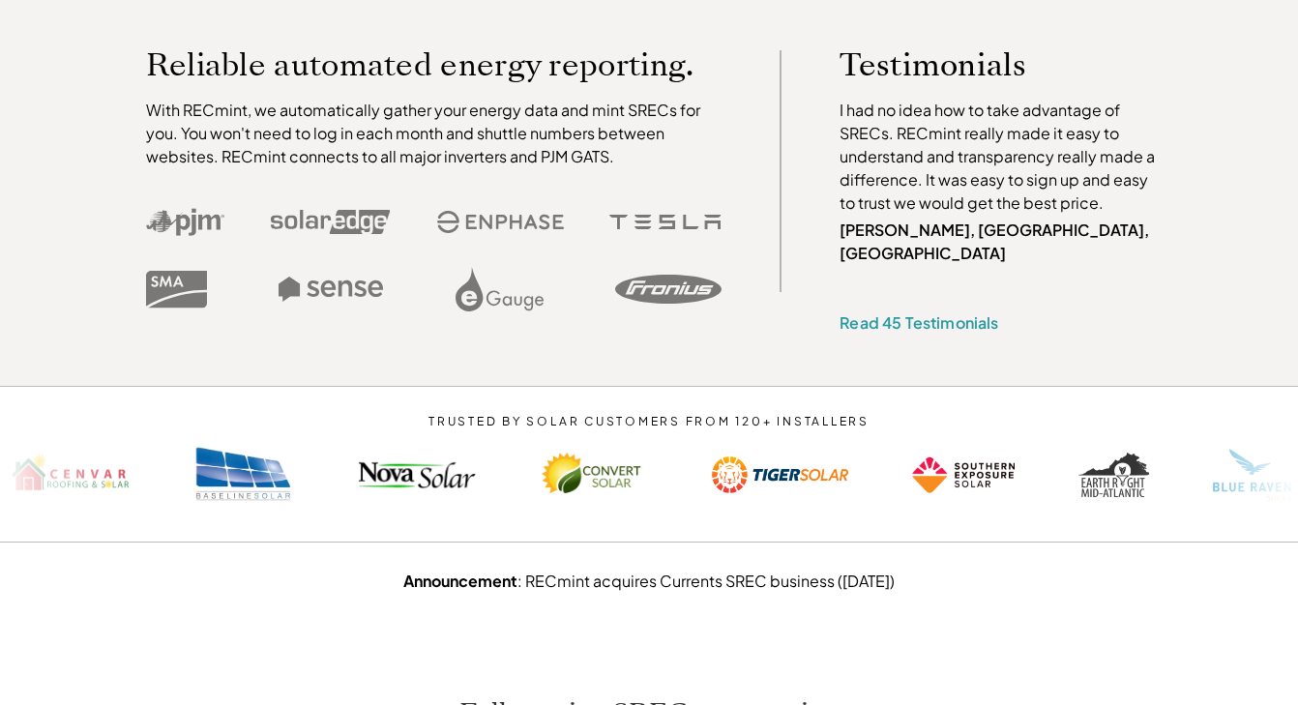
scroll to position [626, 0]
click at [417, 416] on p "TRUSTED BY SOLAR CUSTOMERS FROM 120+ INSTALLERS" at bounding box center [649, 423] width 558 height 14
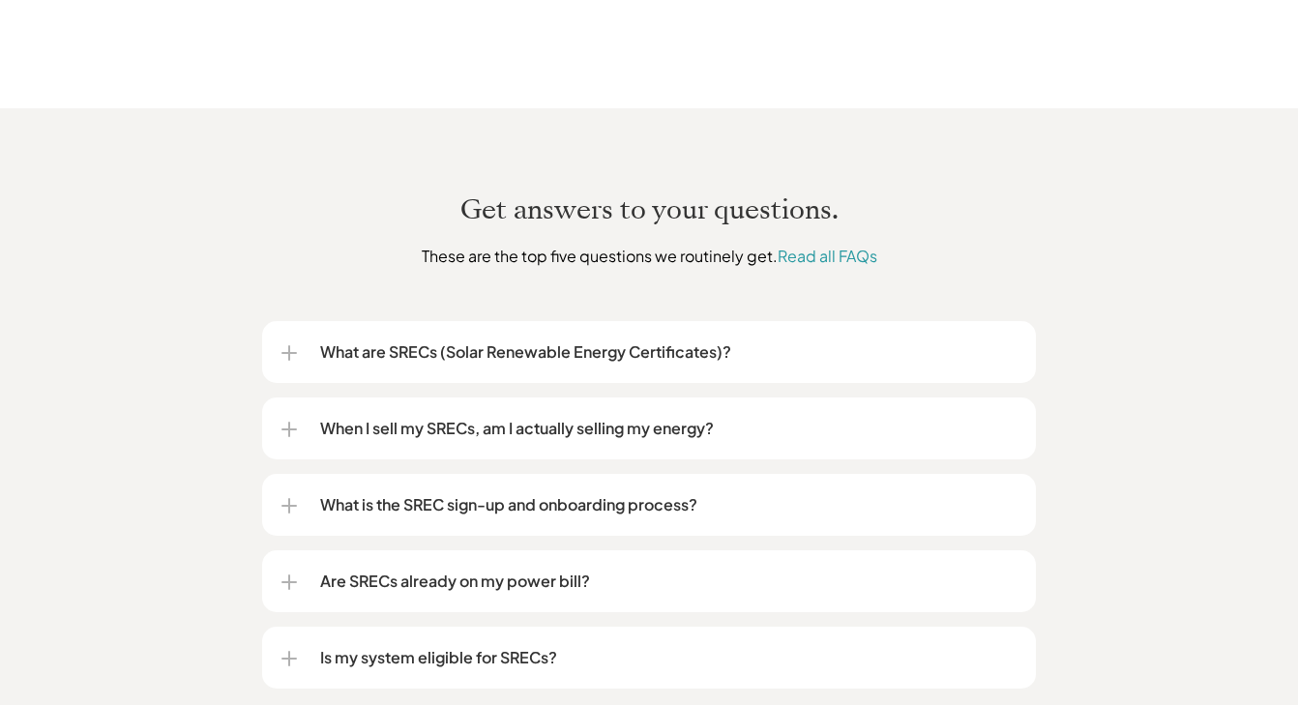
scroll to position [2223, 0]
click at [442, 338] on p "What are SRECs (Solar Renewable Energy Certificates)?" at bounding box center [668, 349] width 696 height 23
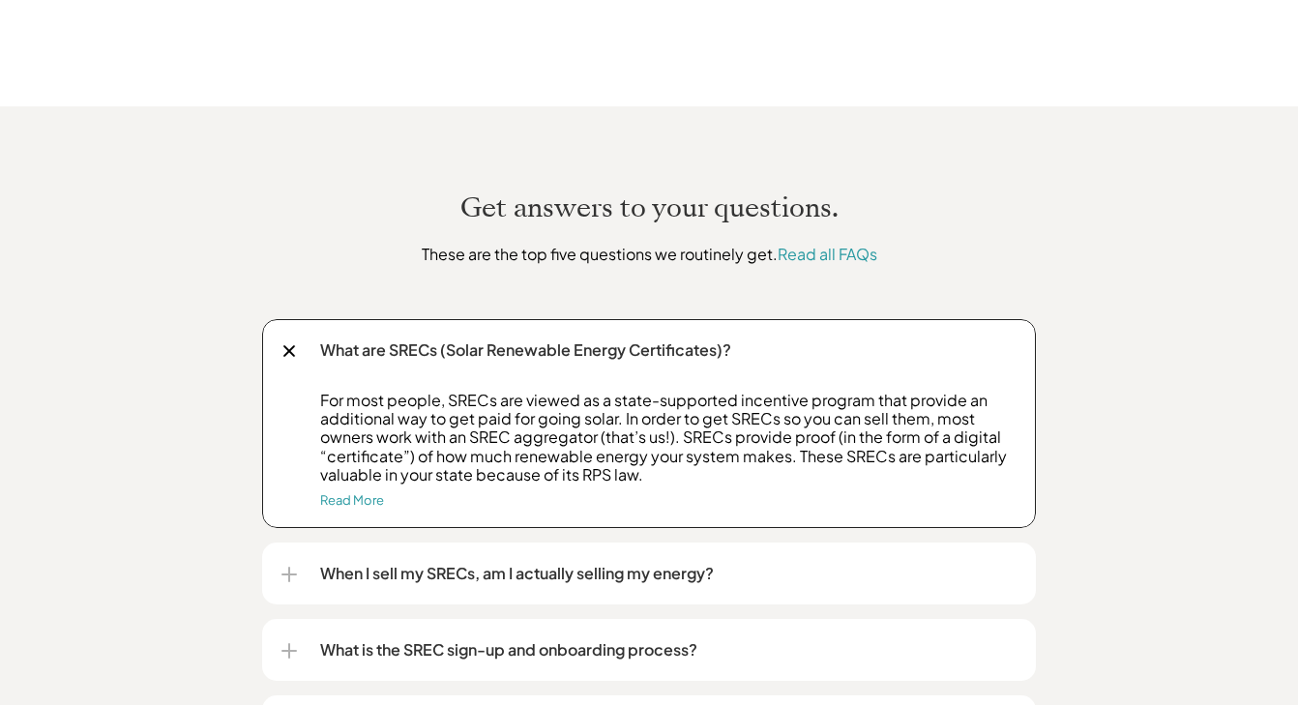
click at [443, 338] on p "What are SRECs (Solar Renewable Energy Certificates)?" at bounding box center [668, 349] width 696 height 23
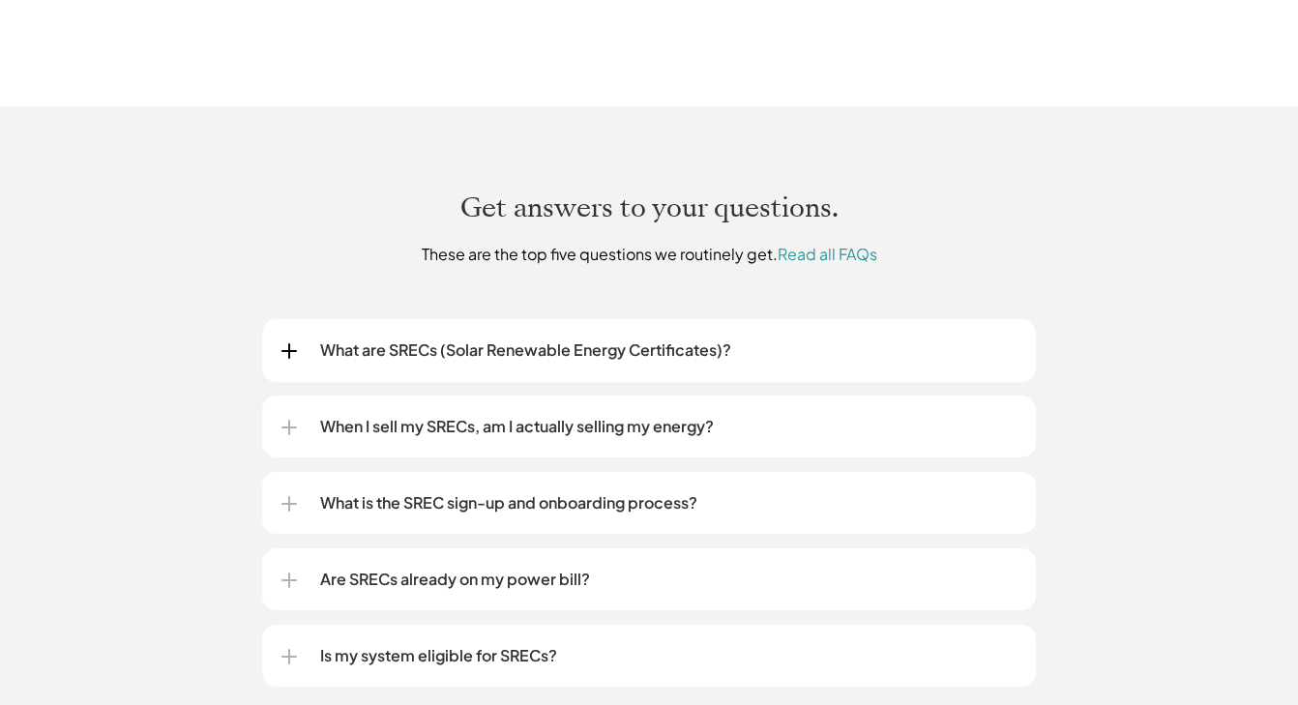
click at [443, 338] on p "What are SRECs (Solar Renewable Energy Certificates)?" at bounding box center [668, 349] width 696 height 23
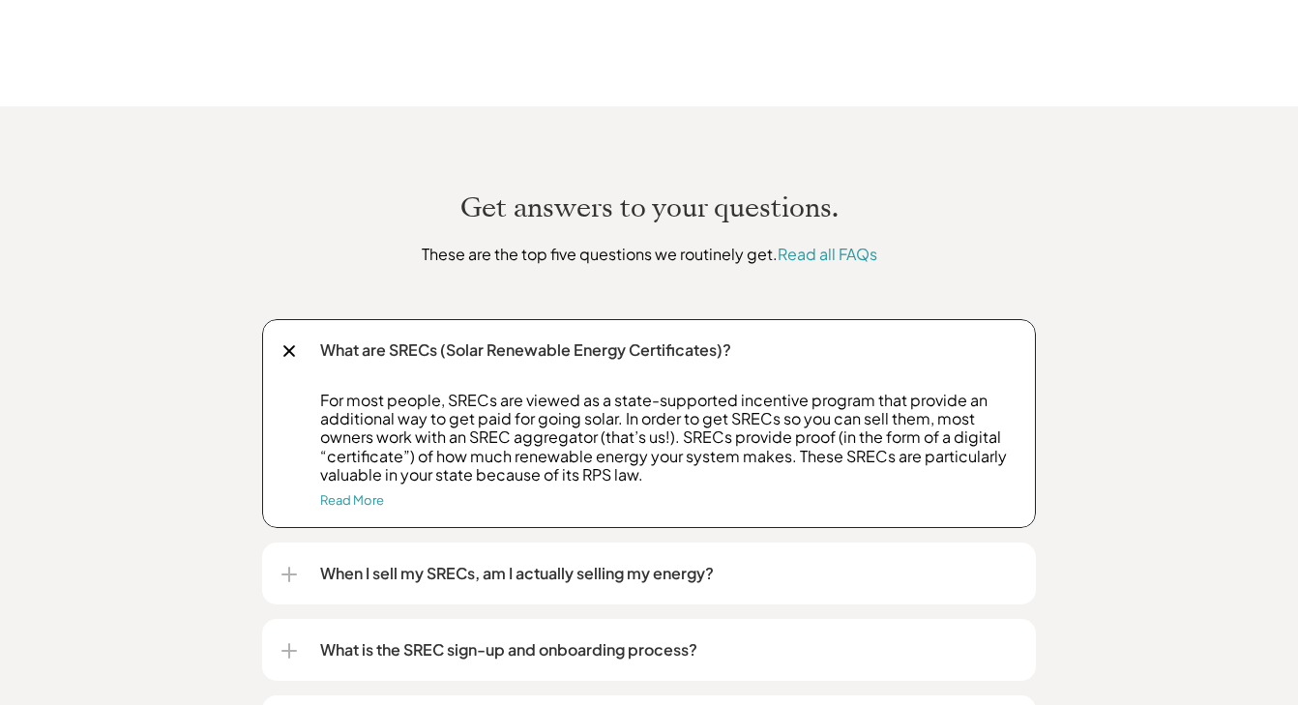
click at [443, 338] on p "What are SRECs (Solar Renewable Energy Certificates)?" at bounding box center [668, 349] width 696 height 23
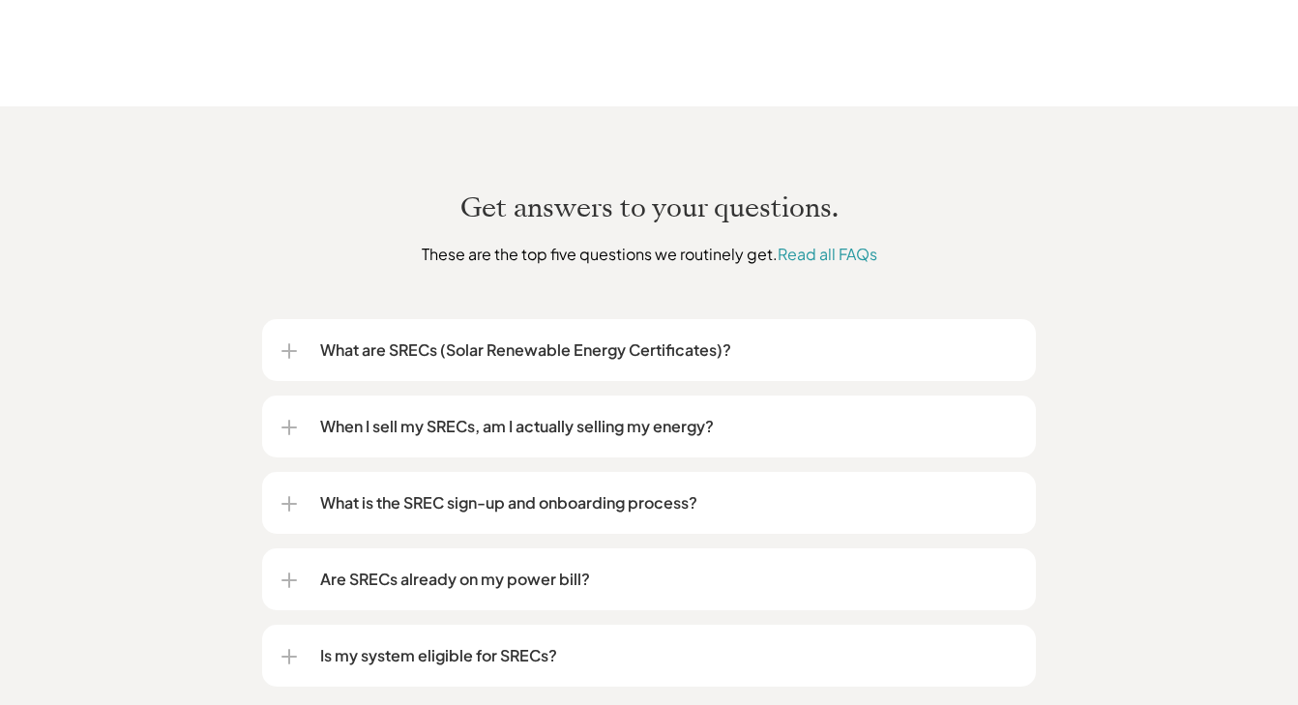
click at [416, 415] on p "When I sell my SRECs, am I actually selling my energy?" at bounding box center [668, 426] width 696 height 23
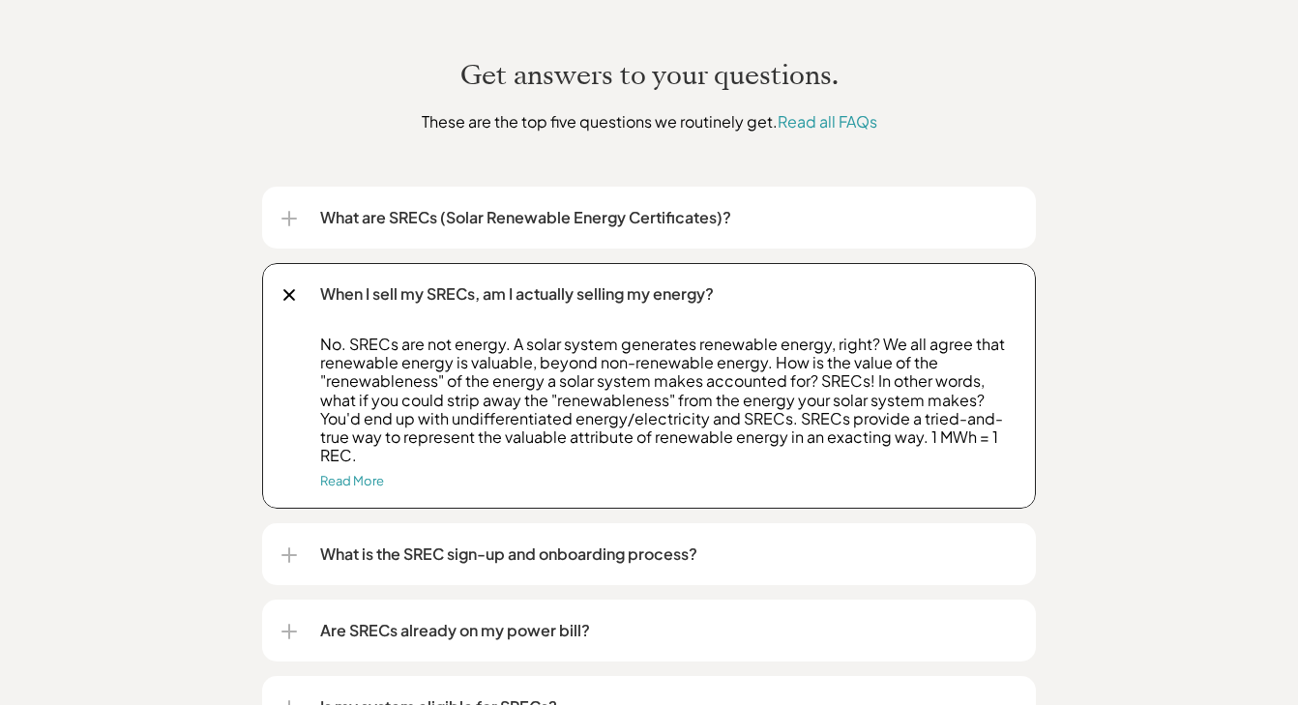
scroll to position [2357, 0]
click at [469, 281] on p "When I sell my SRECs, am I actually selling my energy?" at bounding box center [668, 292] width 696 height 23
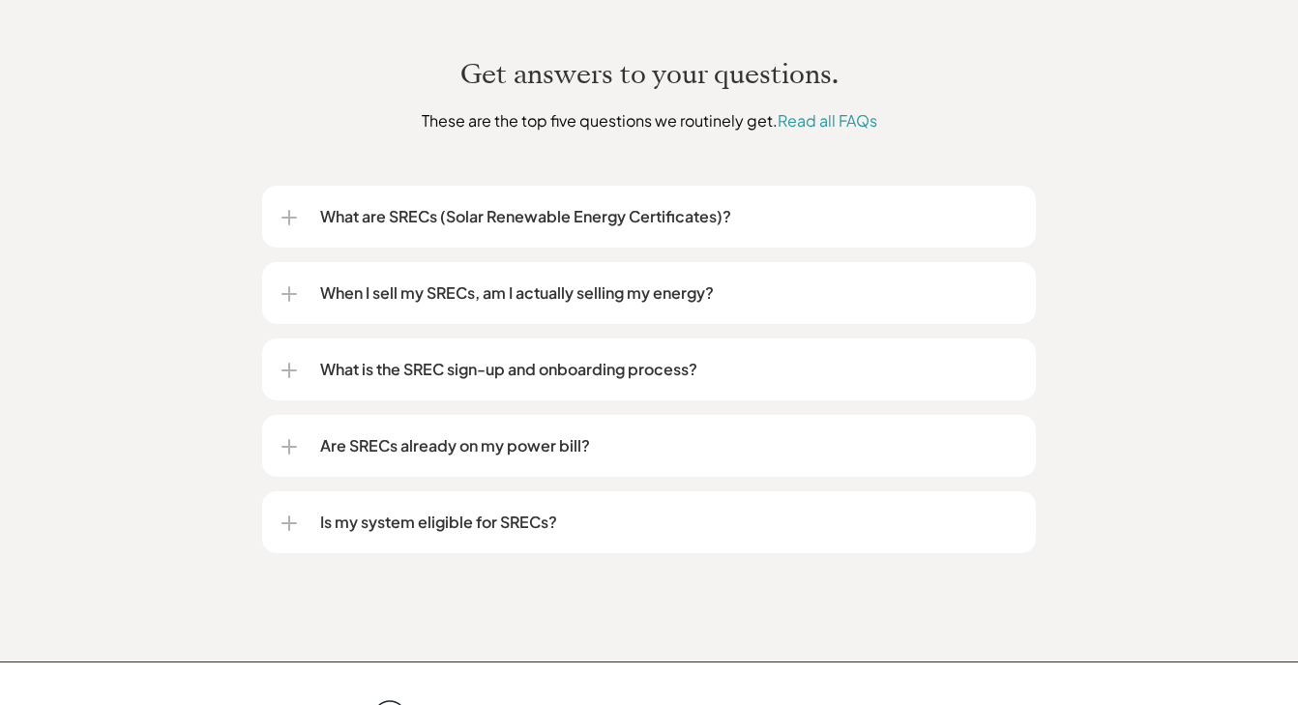
click at [444, 359] on div "What is the SREC sign-up and onboarding process?" at bounding box center [648, 369] width 735 height 62
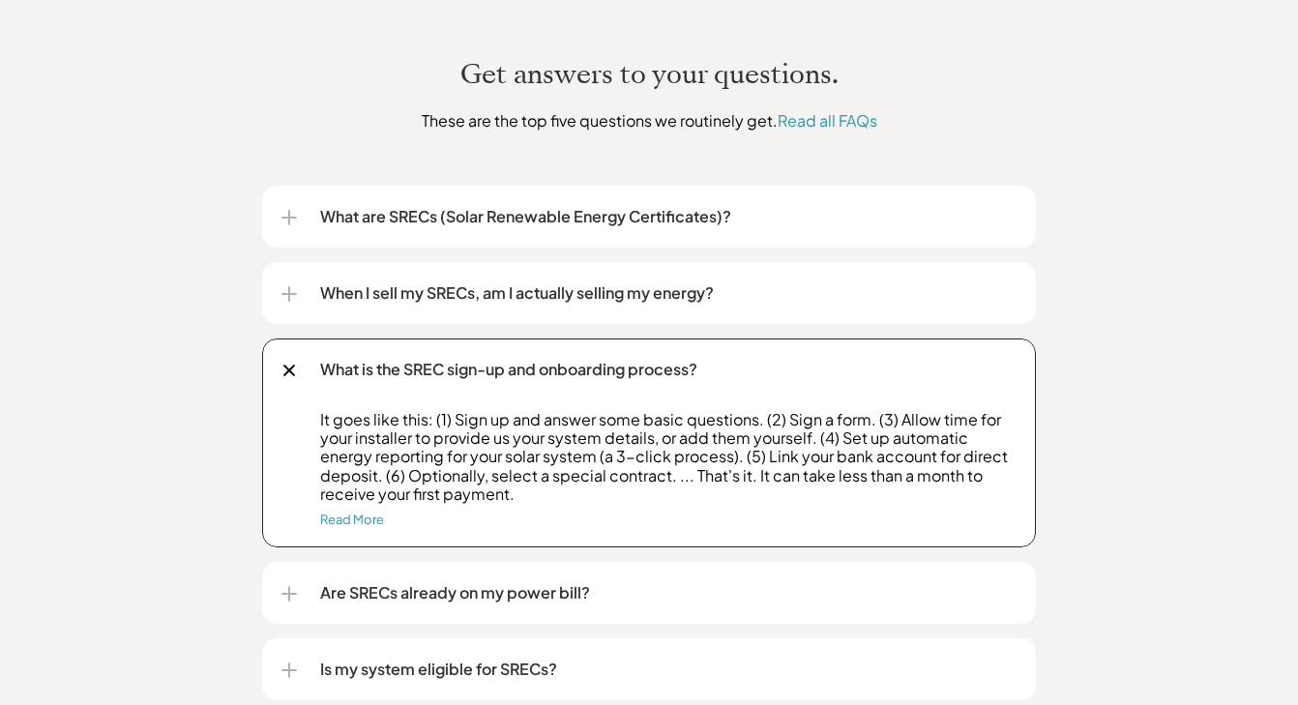
click at [444, 359] on div "What is the SREC sign-up and onboarding process?" at bounding box center [648, 369] width 735 height 62
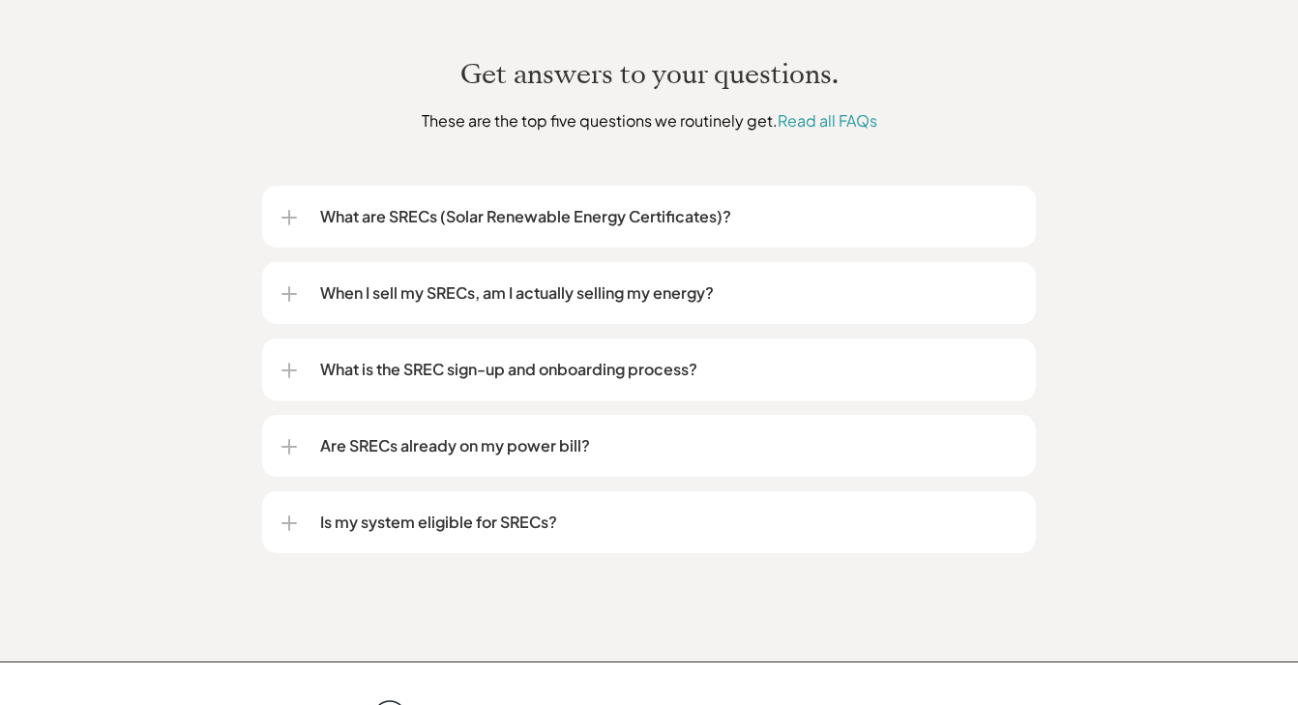
click at [498, 281] on p "When I sell my SRECs, am I actually selling my energy?" at bounding box center [668, 292] width 696 height 23
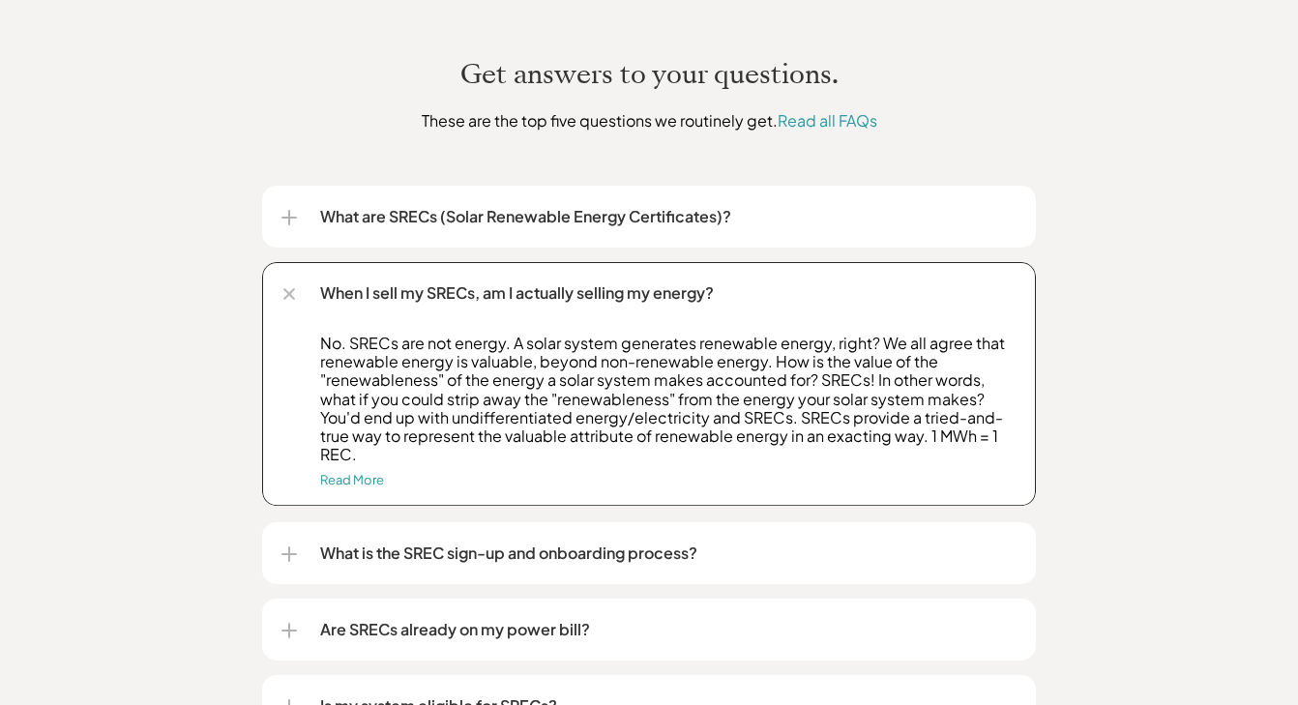
click at [498, 281] on p "When I sell my SRECs, am I actually selling my energy?" at bounding box center [668, 292] width 696 height 23
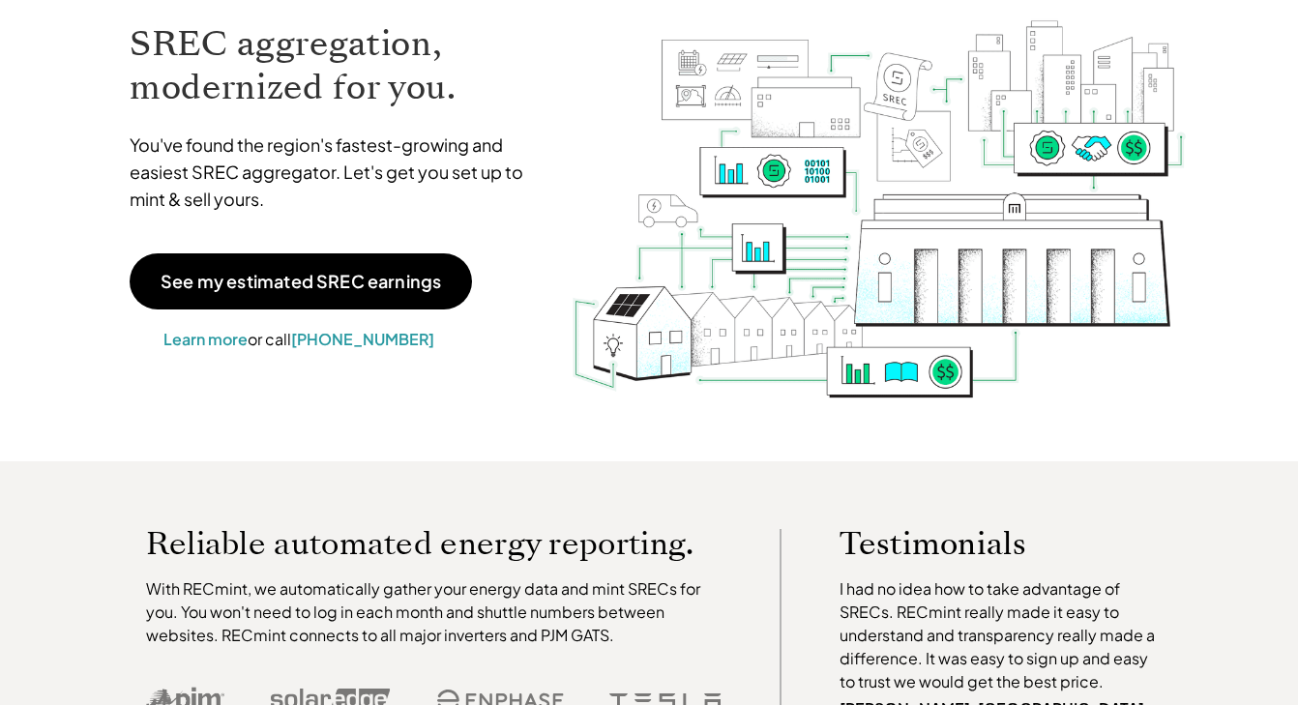
scroll to position [0, 0]
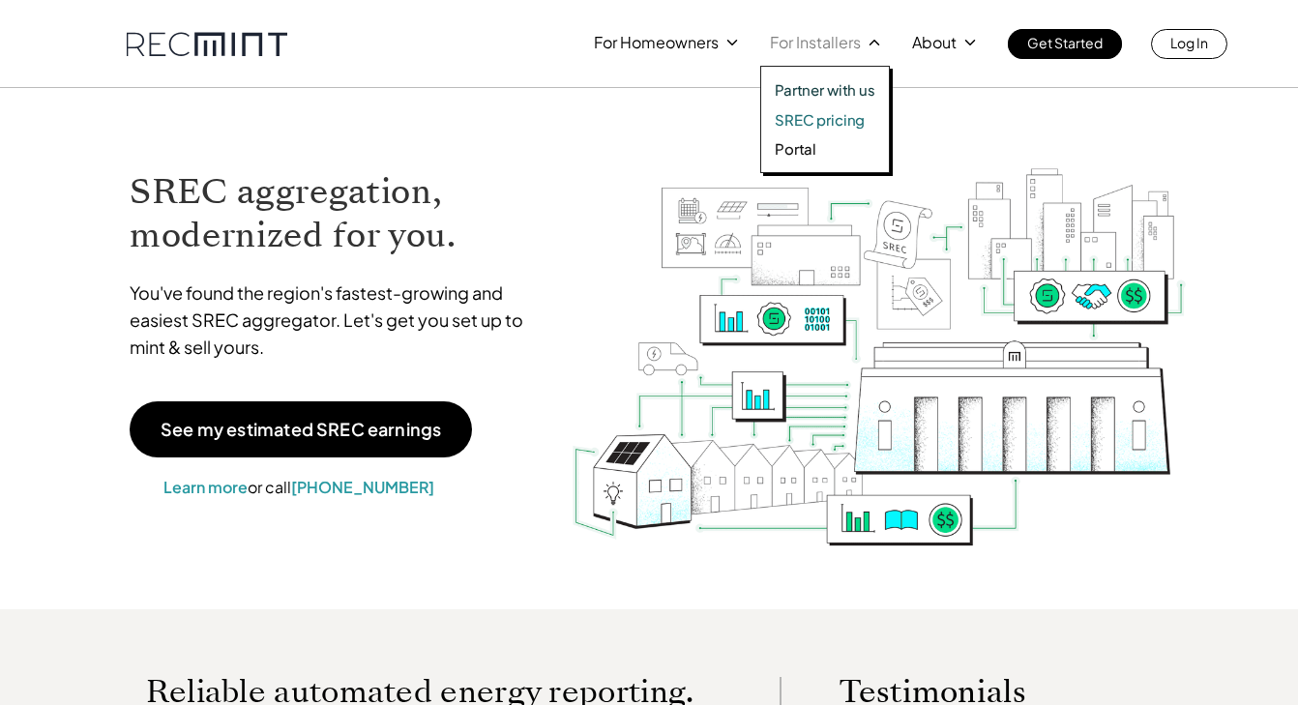
click at [829, 111] on p "SREC pricing" at bounding box center [820, 119] width 90 height 19
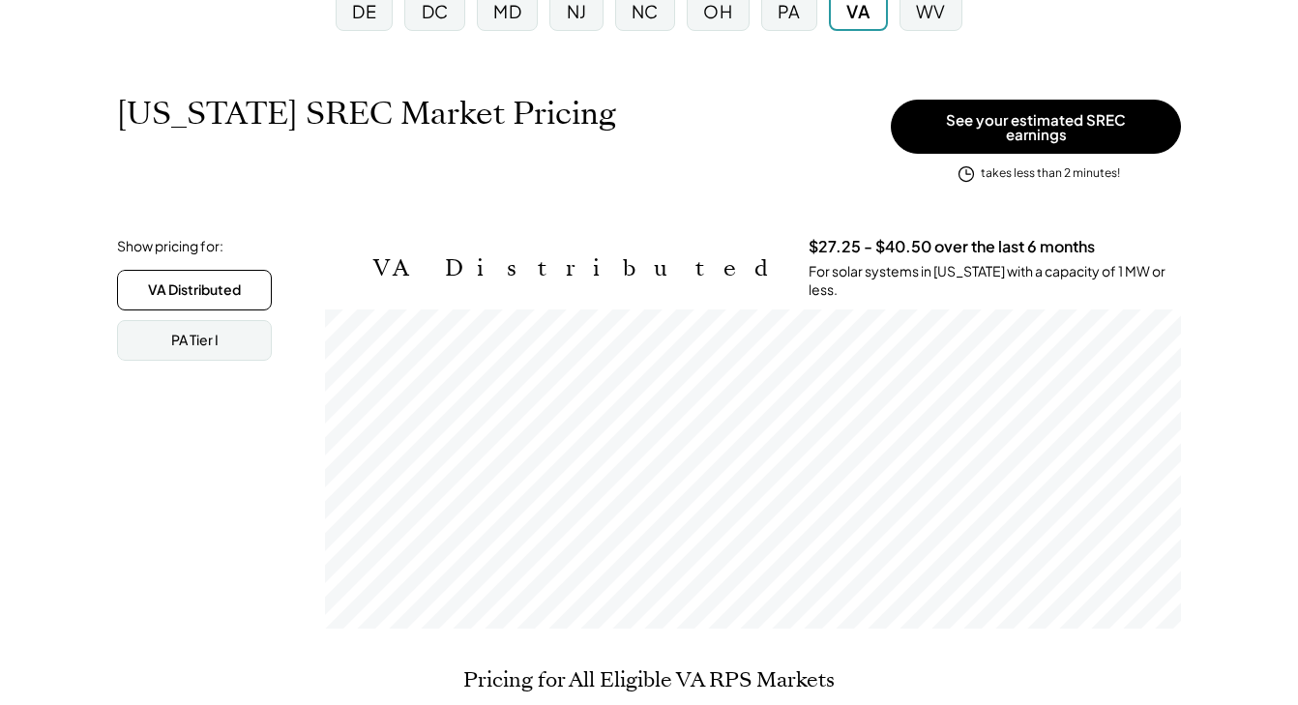
scroll to position [187, 0]
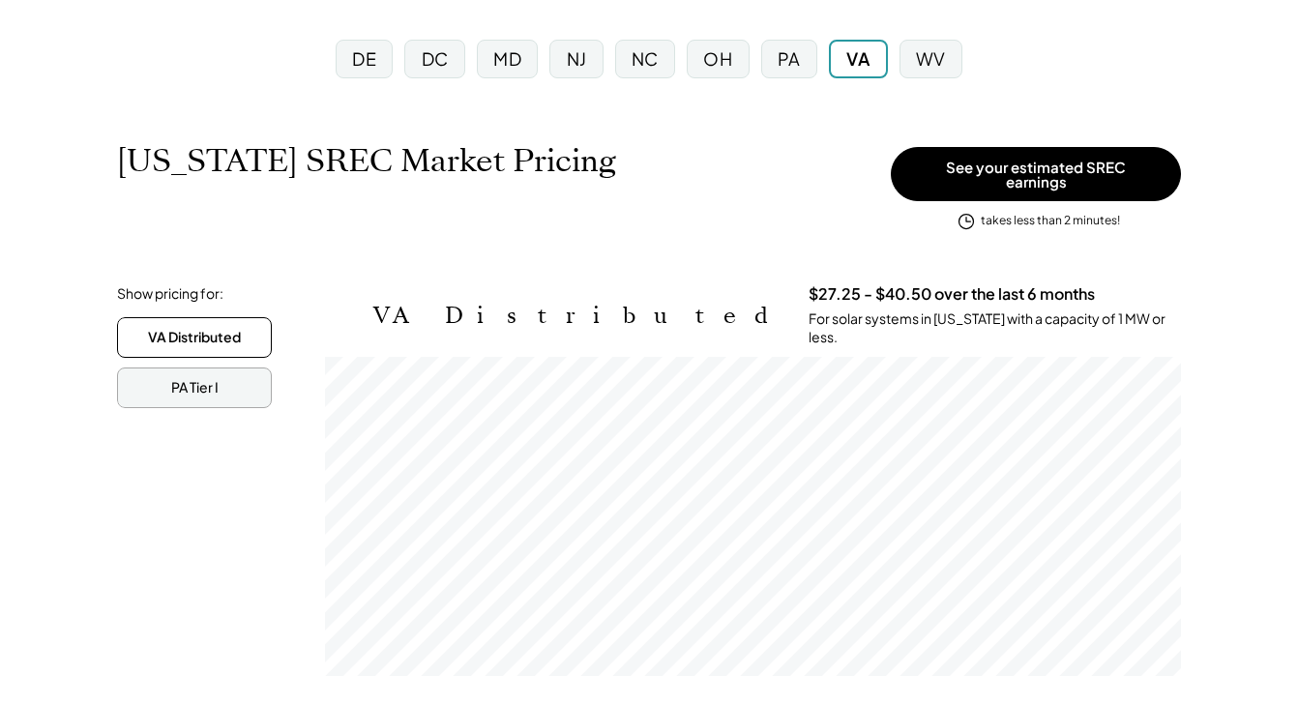
click at [221, 367] on div "PA Tier I" at bounding box center [194, 387] width 155 height 41
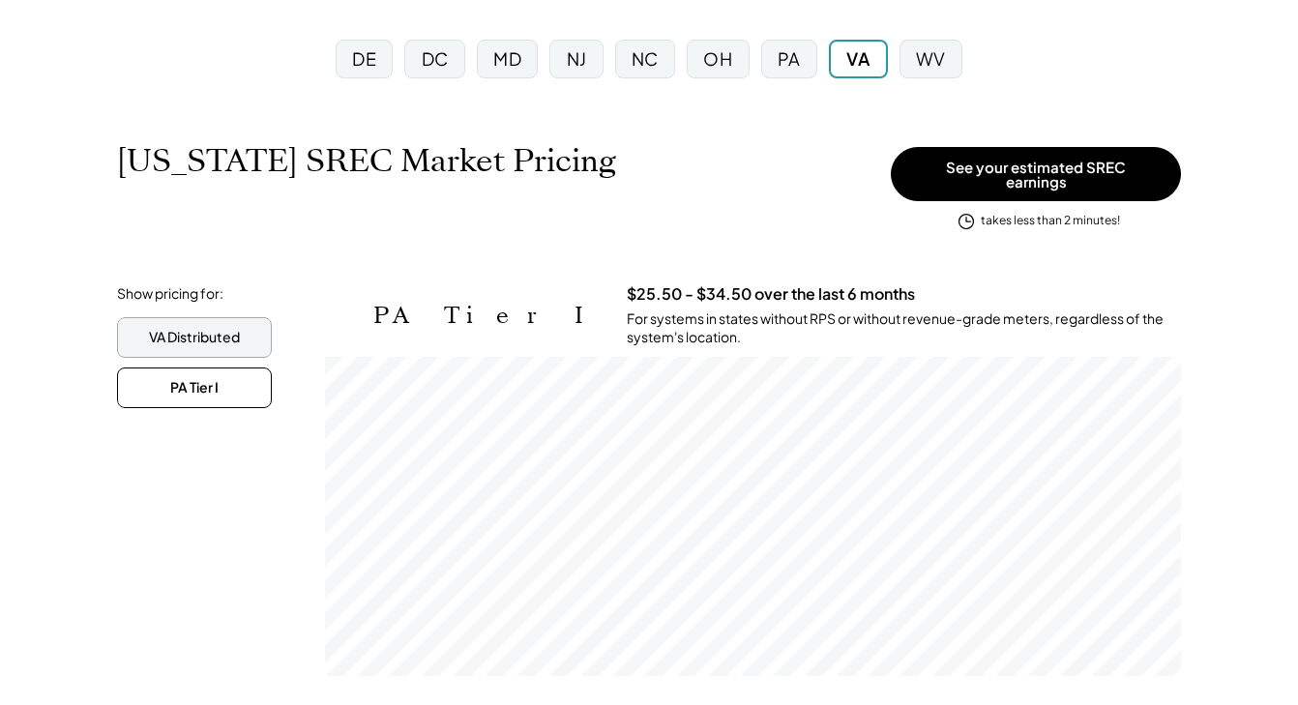
scroll to position [319, 856]
click at [368, 77] on div "DE" at bounding box center [364, 59] width 57 height 39
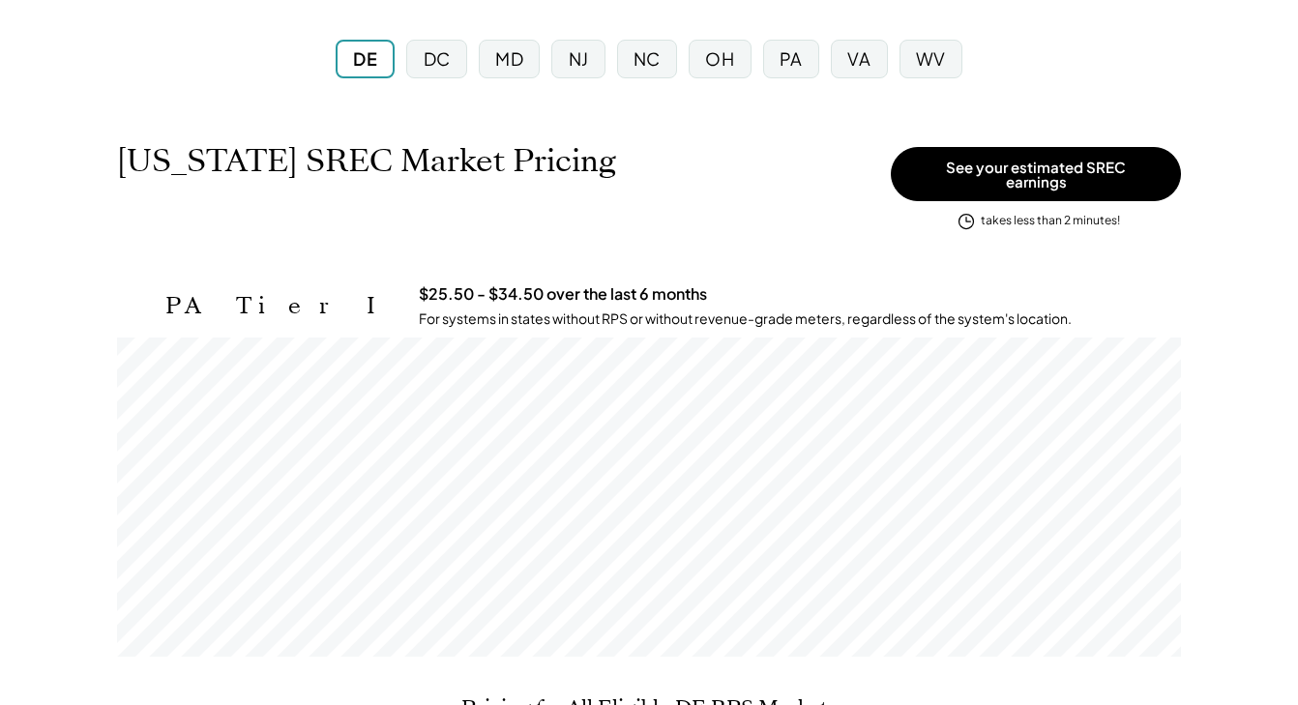
scroll to position [319, 1064]
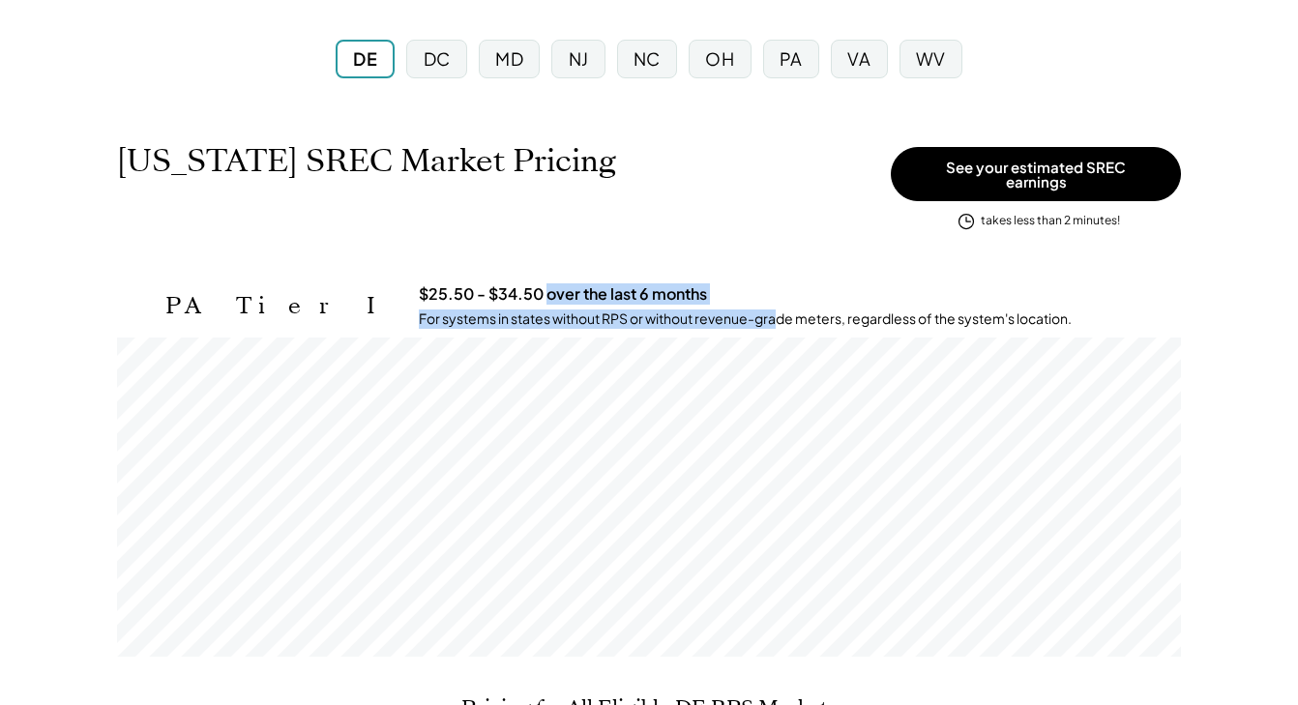
drag, startPoint x: 417, startPoint y: 280, endPoint x: 650, endPoint y: 303, distance: 234.1
type textarea "**********"
click at [650, 303] on div "$25.50 - $34.50 over the last 6 months For systems in states without RPS or wit…" at bounding box center [800, 306] width 762 height 44
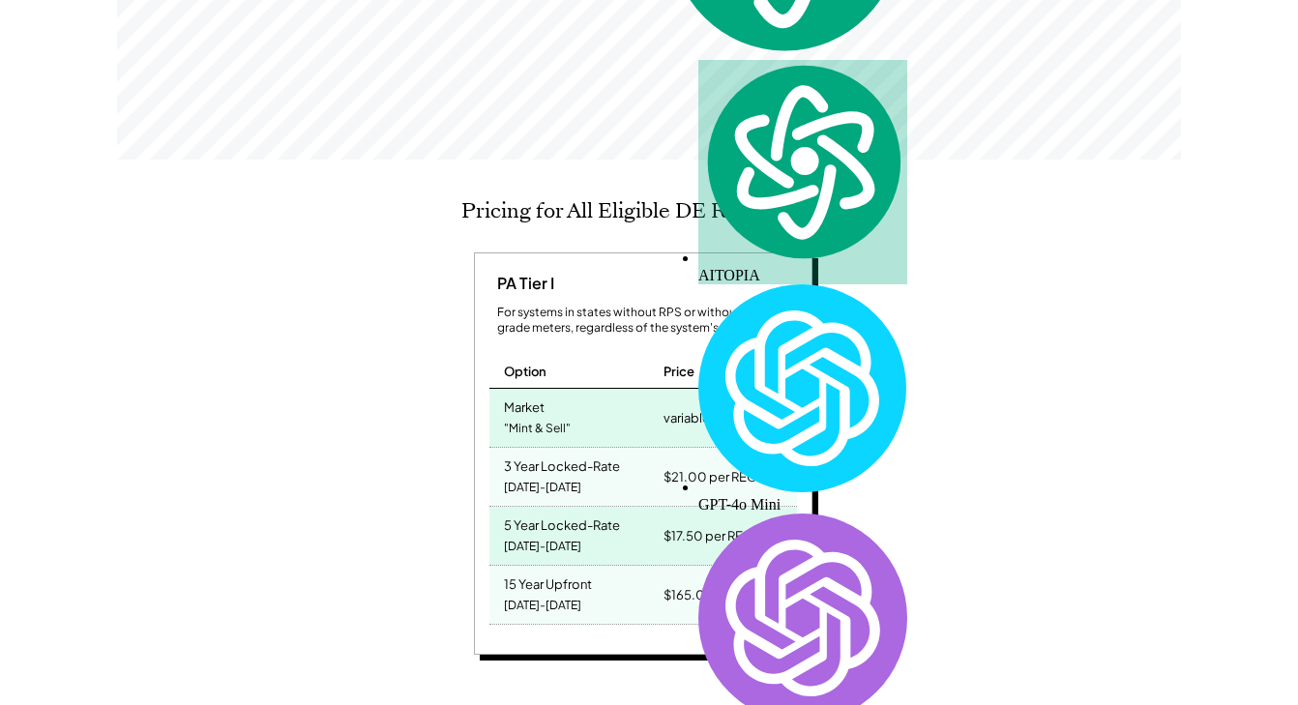
scroll to position [698, 0]
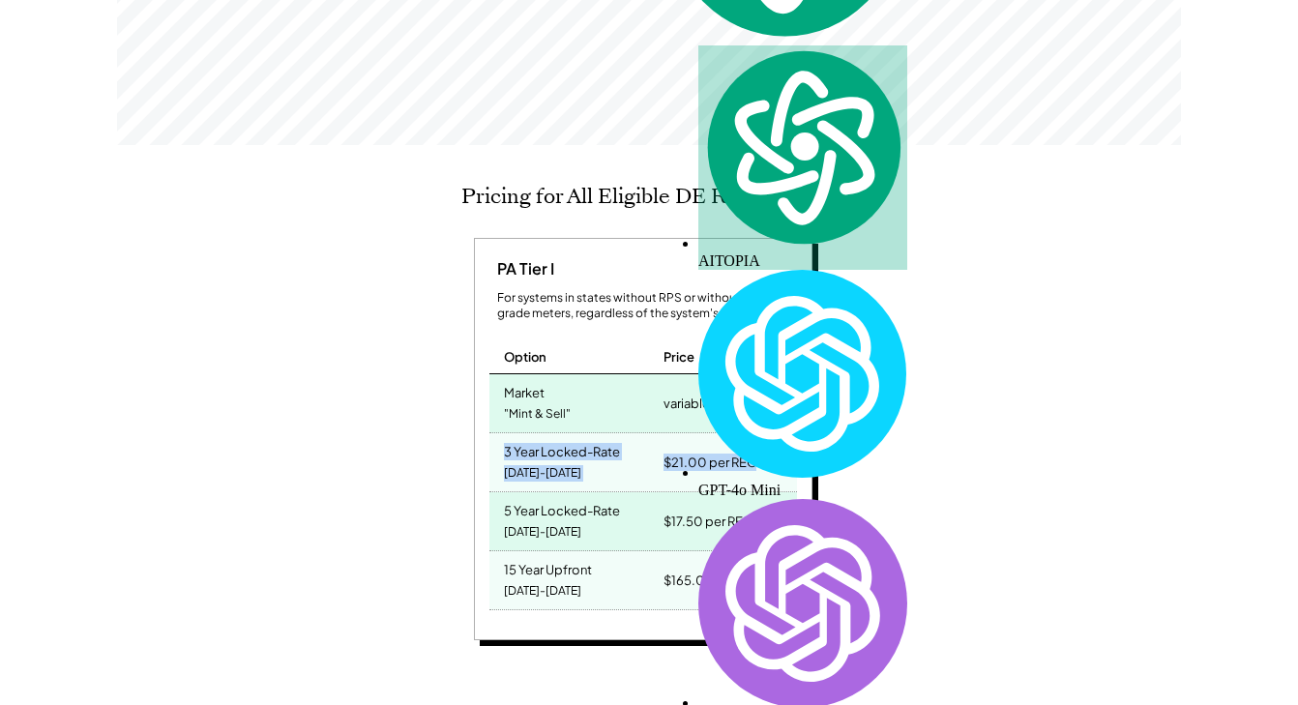
drag, startPoint x: 500, startPoint y: 429, endPoint x: 774, endPoint y: 448, distance: 274.3
click at [773, 448] on div "3 Year Locked-Rate 2025-2027 $21.00 per REC" at bounding box center [643, 462] width 308 height 59
click at [774, 448] on div "$21.00 per REC" at bounding box center [728, 462] width 138 height 58
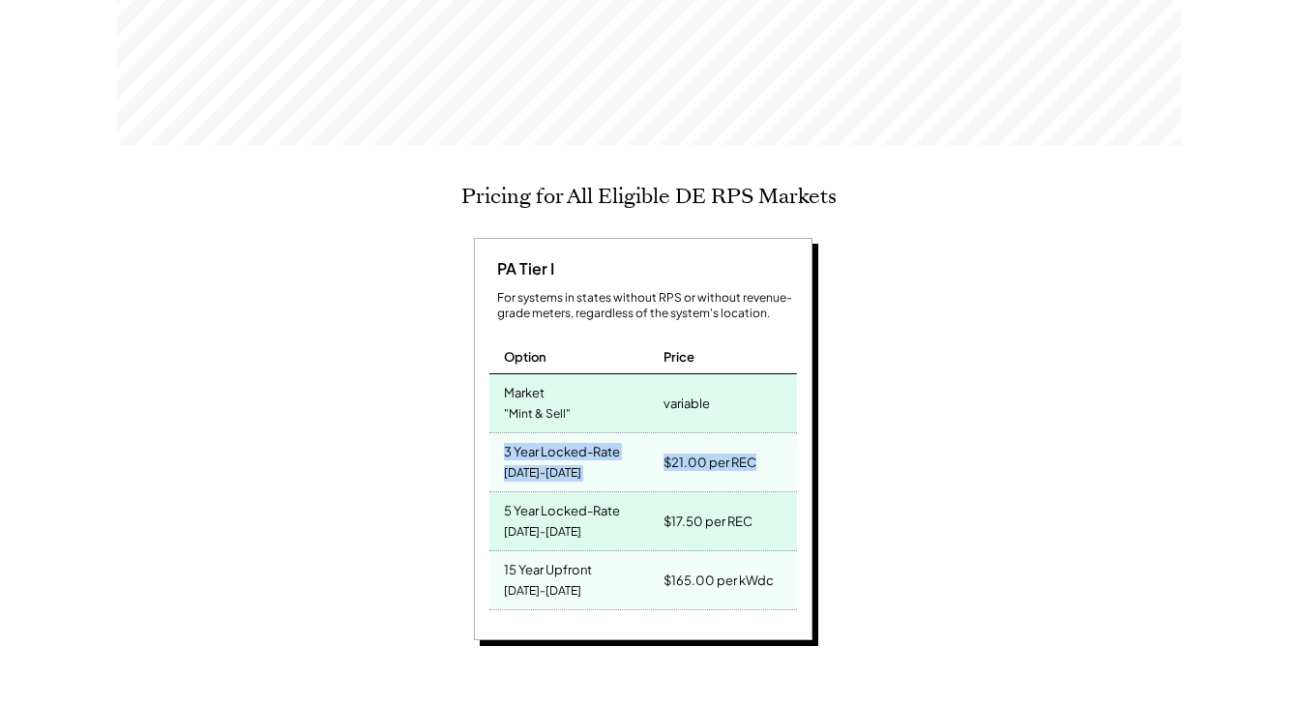
drag, startPoint x: 506, startPoint y: 443, endPoint x: 754, endPoint y: 455, distance: 248.8
click at [757, 455] on div "3 Year Locked-Rate 2025-2027 $21.00 per REC" at bounding box center [643, 462] width 308 height 59
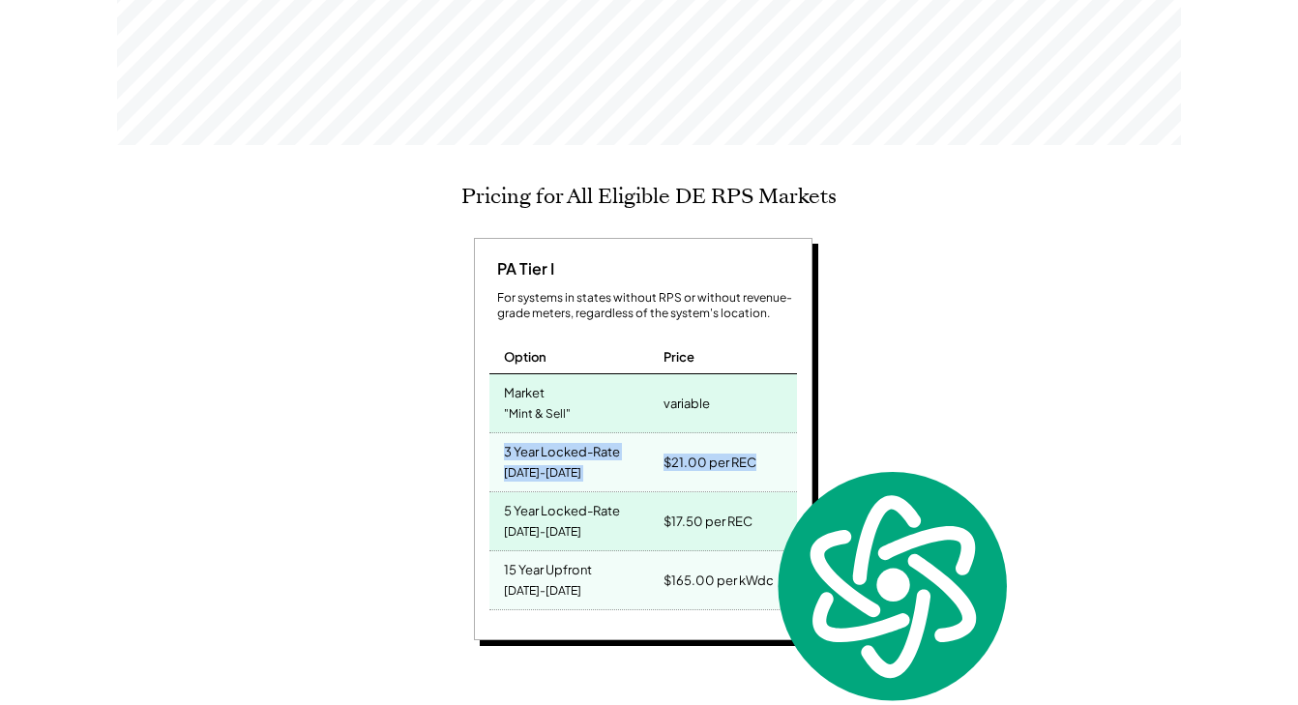
click at [754, 455] on div "$21.00 per REC" at bounding box center [709, 462] width 93 height 27
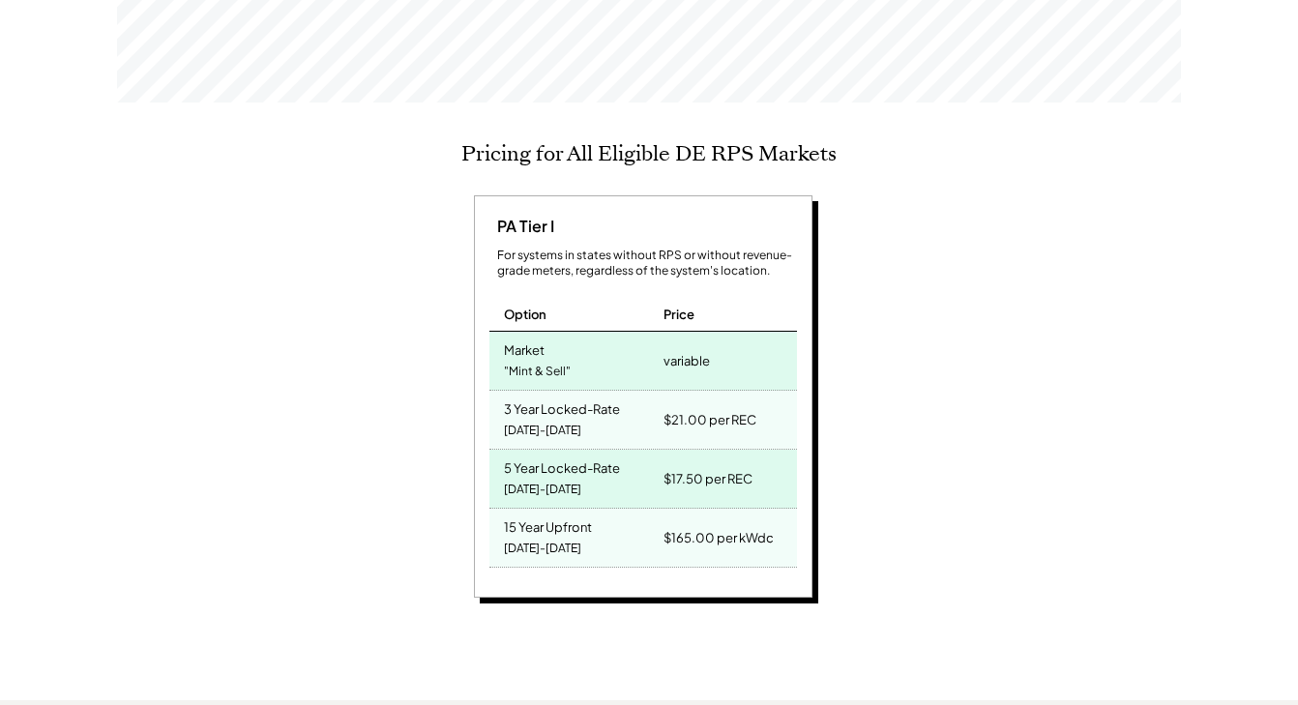
scroll to position [744, 0]
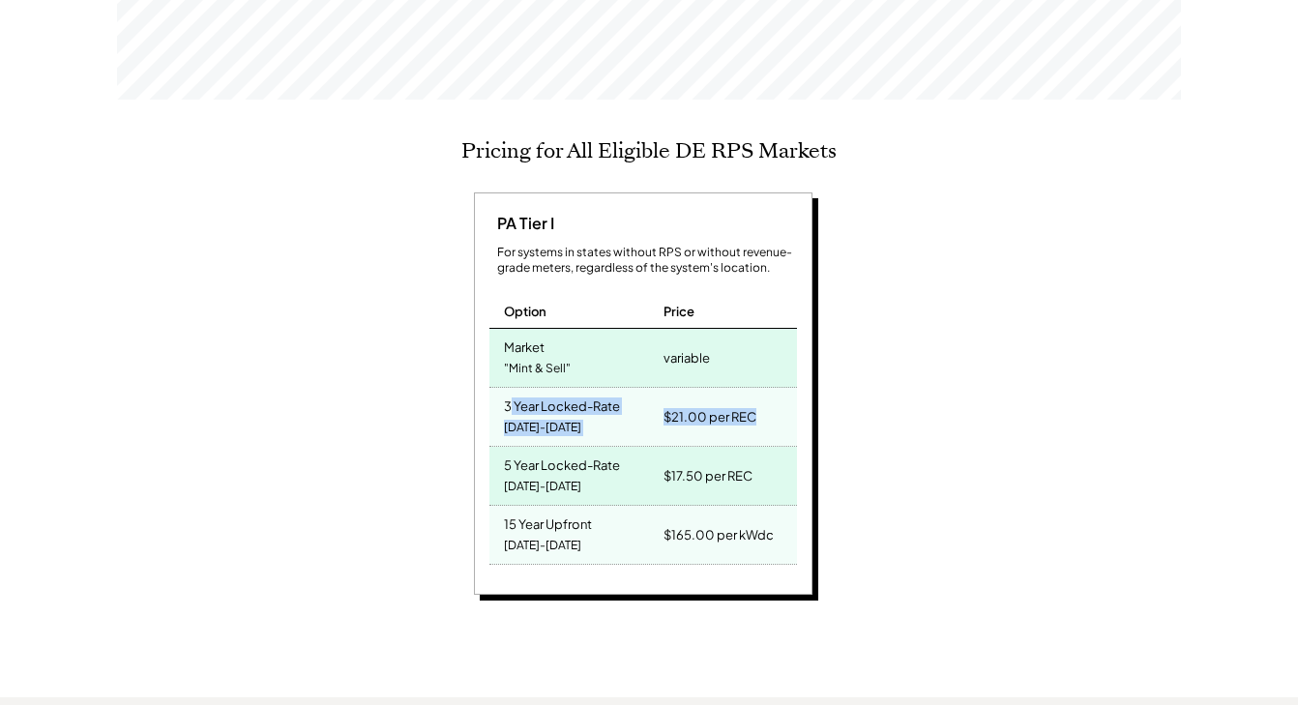
drag, startPoint x: 510, startPoint y: 394, endPoint x: 769, endPoint y: 421, distance: 260.6
click at [769, 421] on div "3 Year Locked-Rate 2025-2027 $21.00 per REC" at bounding box center [643, 417] width 308 height 59
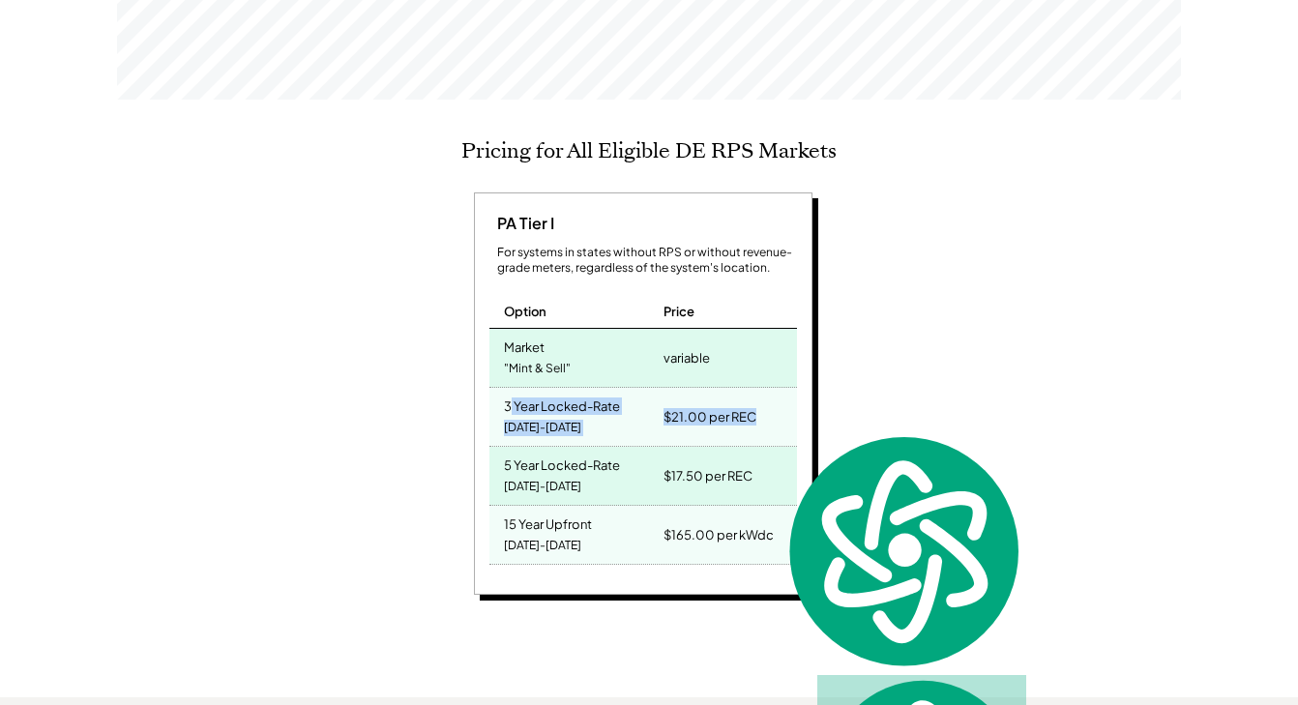
click at [769, 421] on div "$21.00 per REC" at bounding box center [728, 417] width 138 height 58
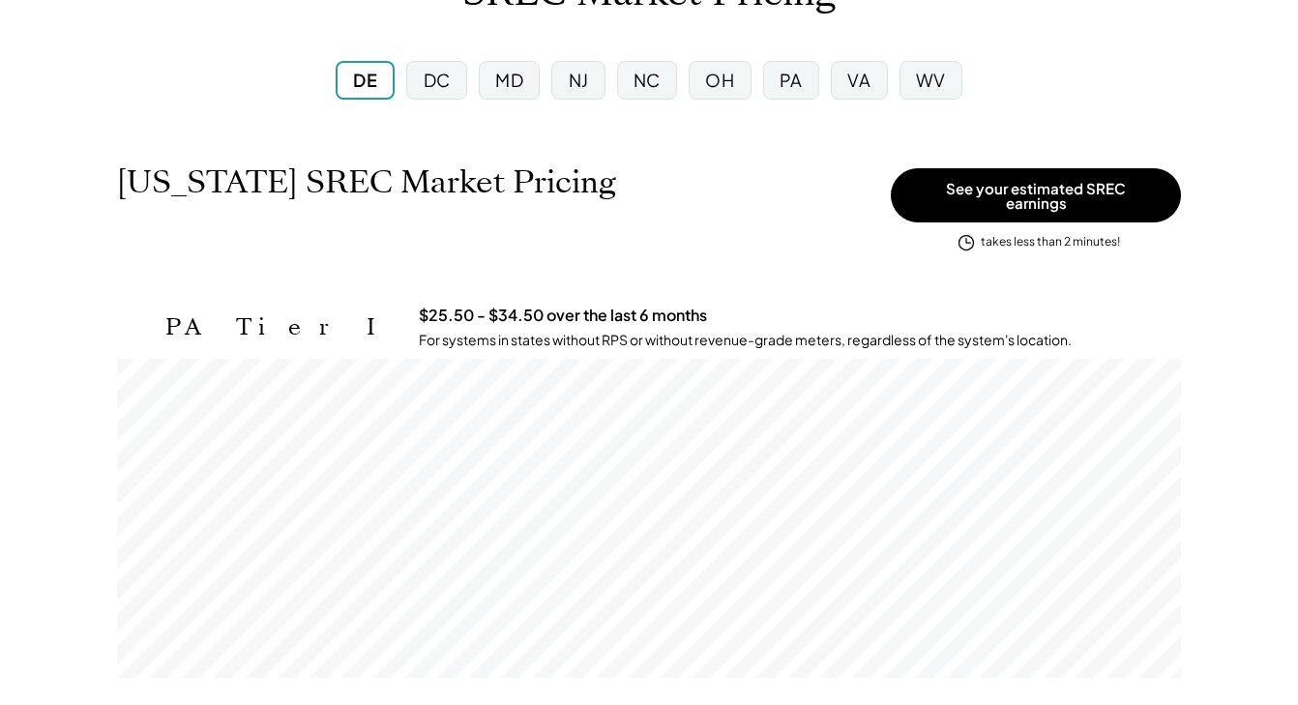
scroll to position [0, 0]
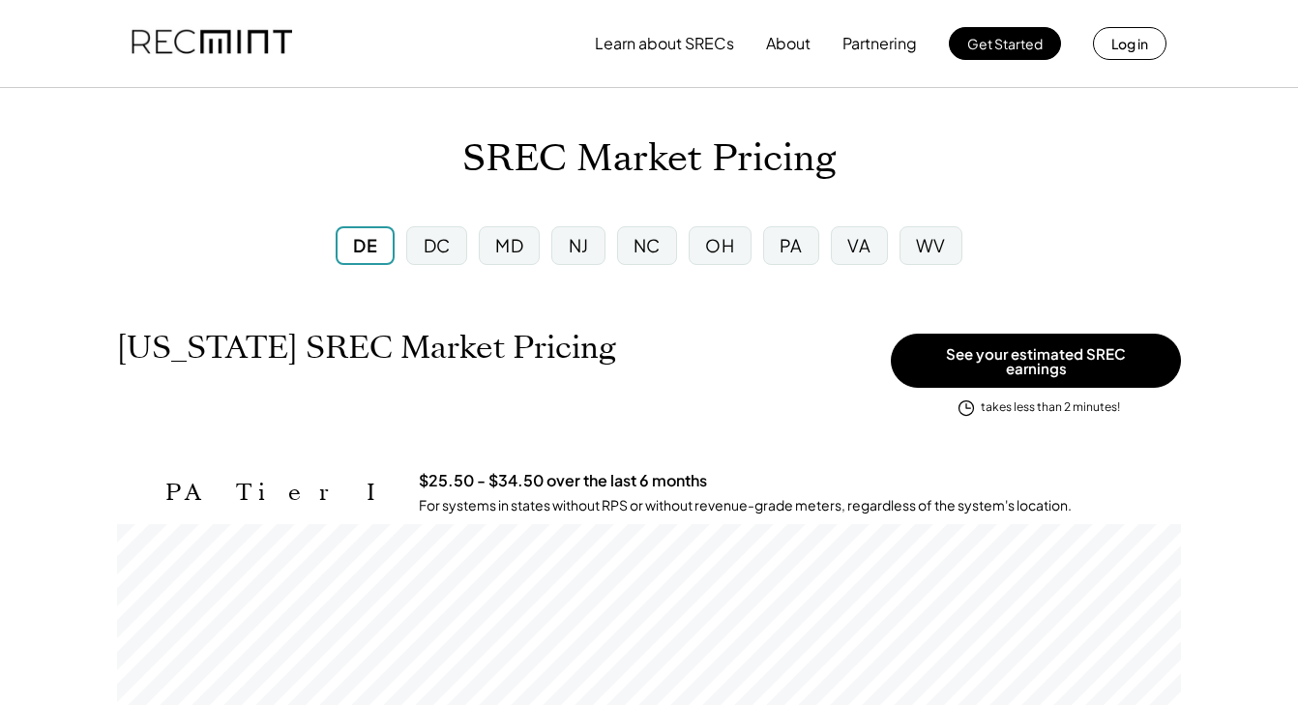
click at [421, 236] on div "DC" at bounding box center [436, 245] width 60 height 39
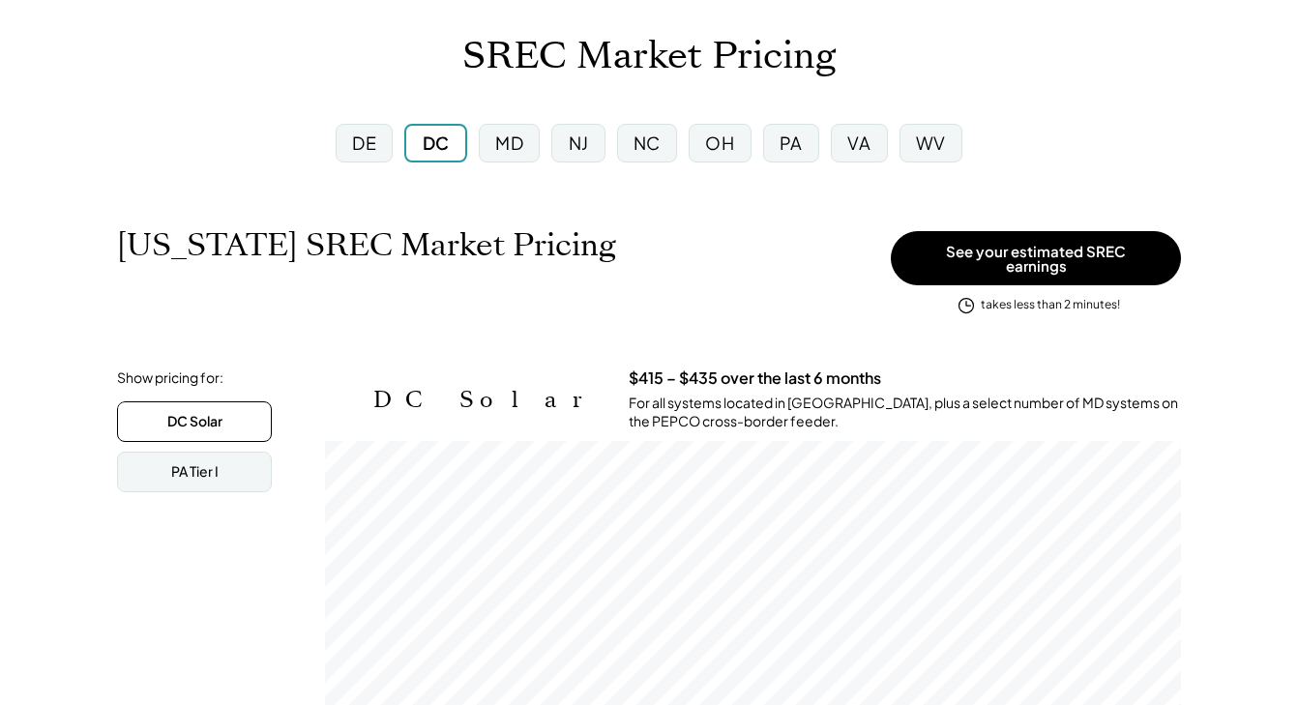
scroll to position [95, 0]
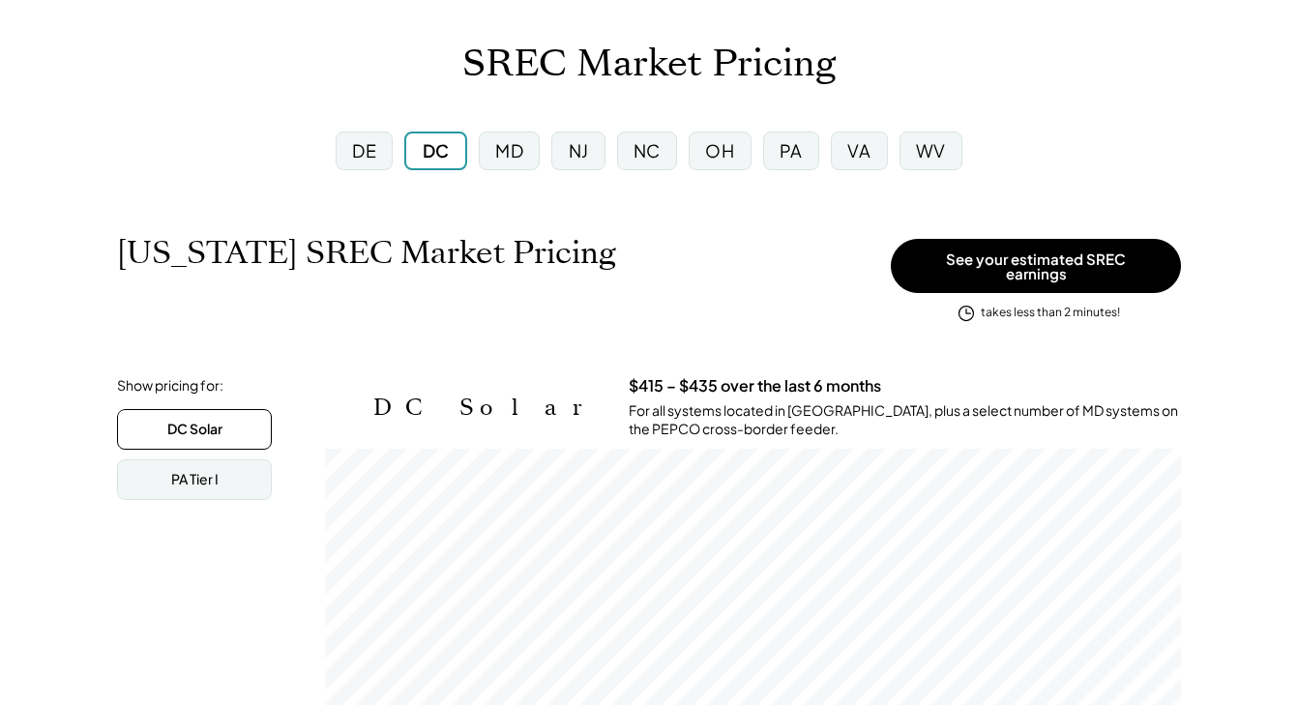
click at [377, 147] on div "DE" at bounding box center [364, 151] width 57 height 39
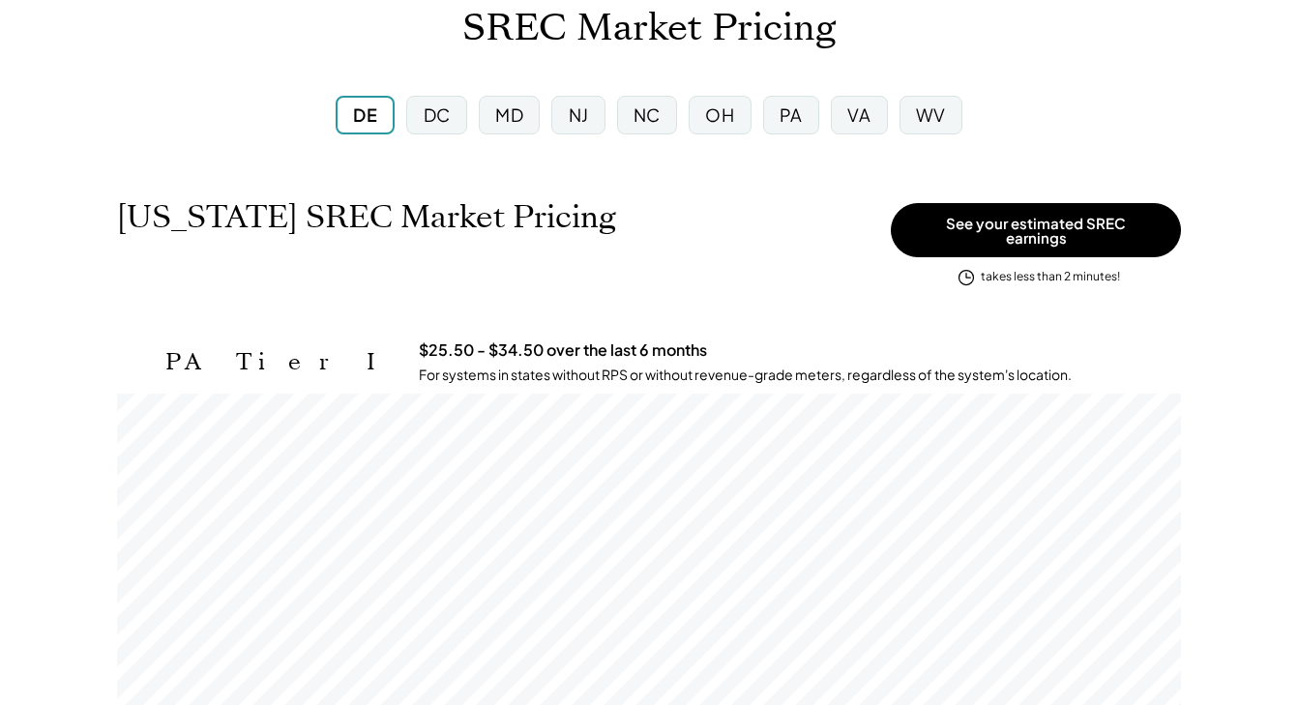
scroll to position [132, 0]
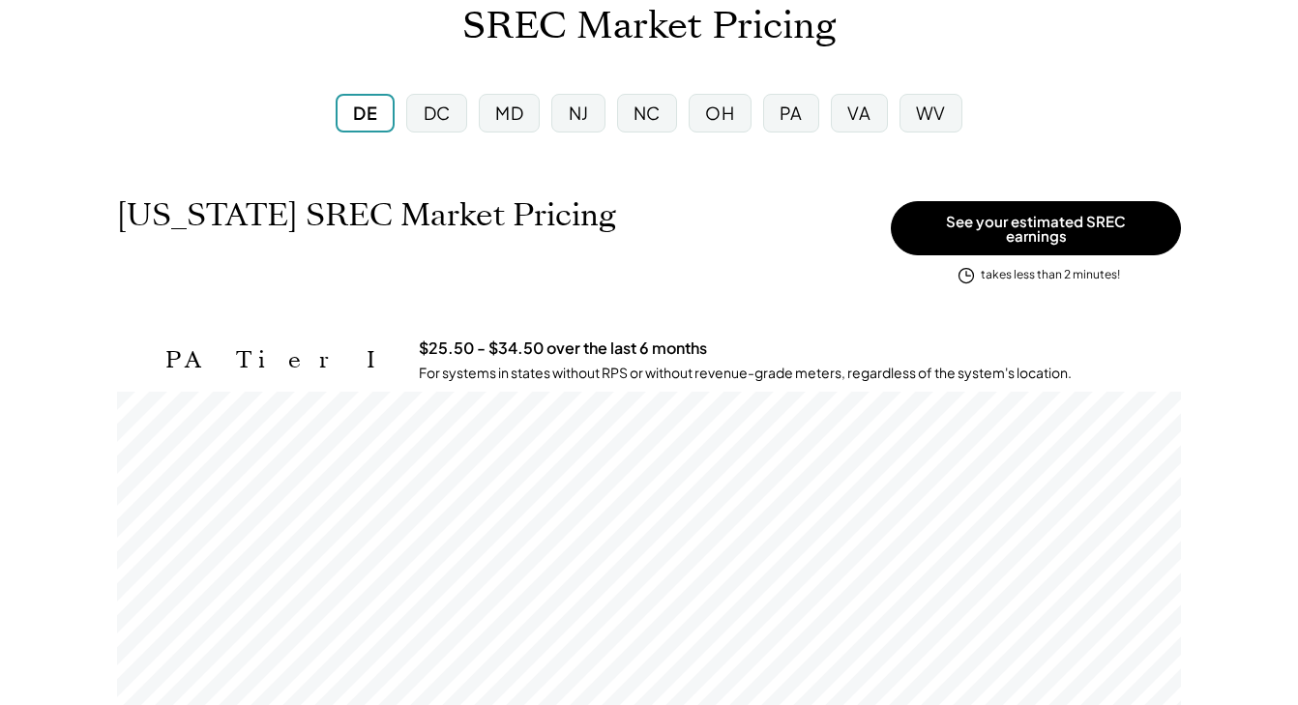
click at [856, 117] on div "VA" at bounding box center [858, 113] width 23 height 24
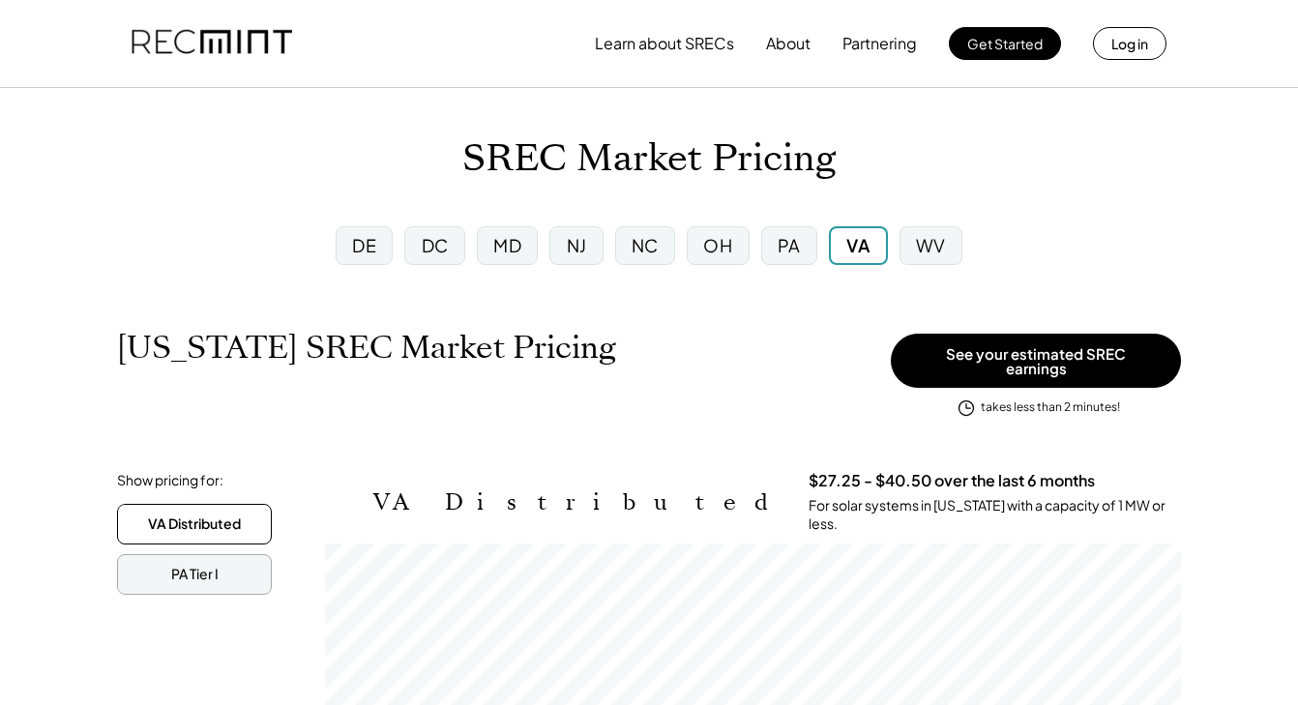
click at [187, 565] on div "PA Tier I" at bounding box center [194, 574] width 47 height 19
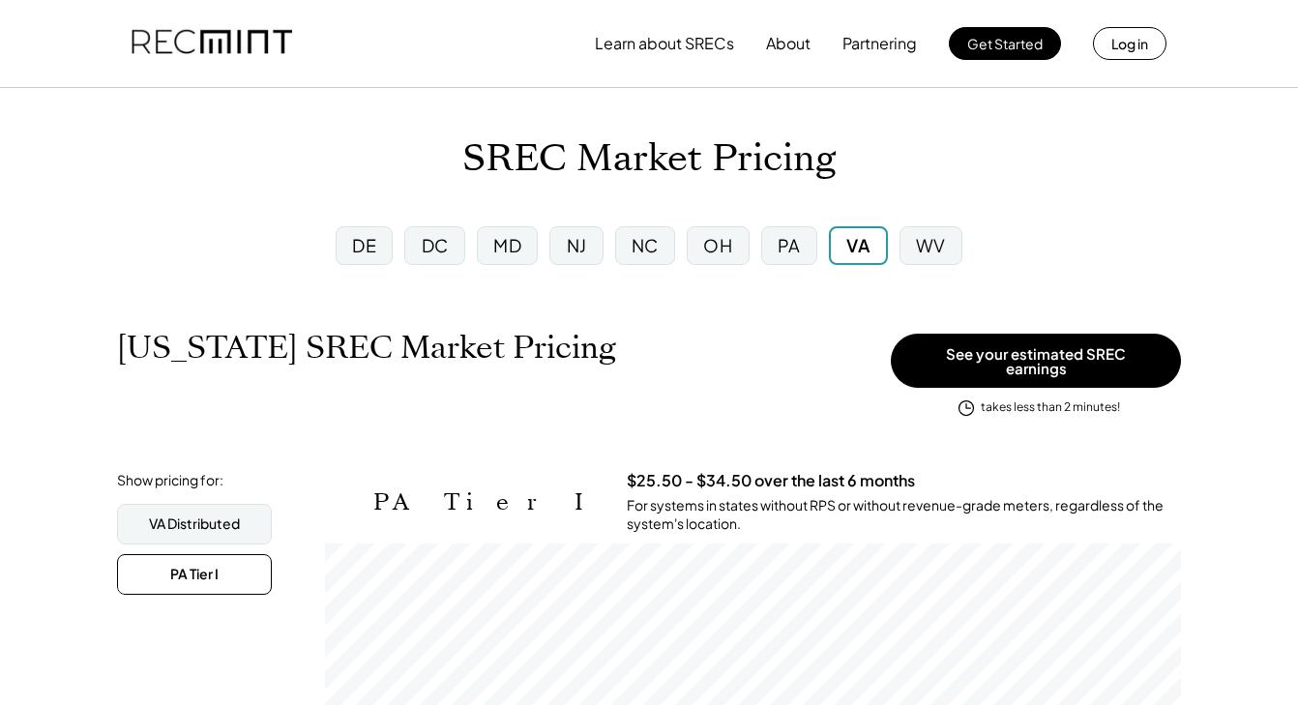
click at [953, 240] on div "WV" at bounding box center [930, 245] width 63 height 39
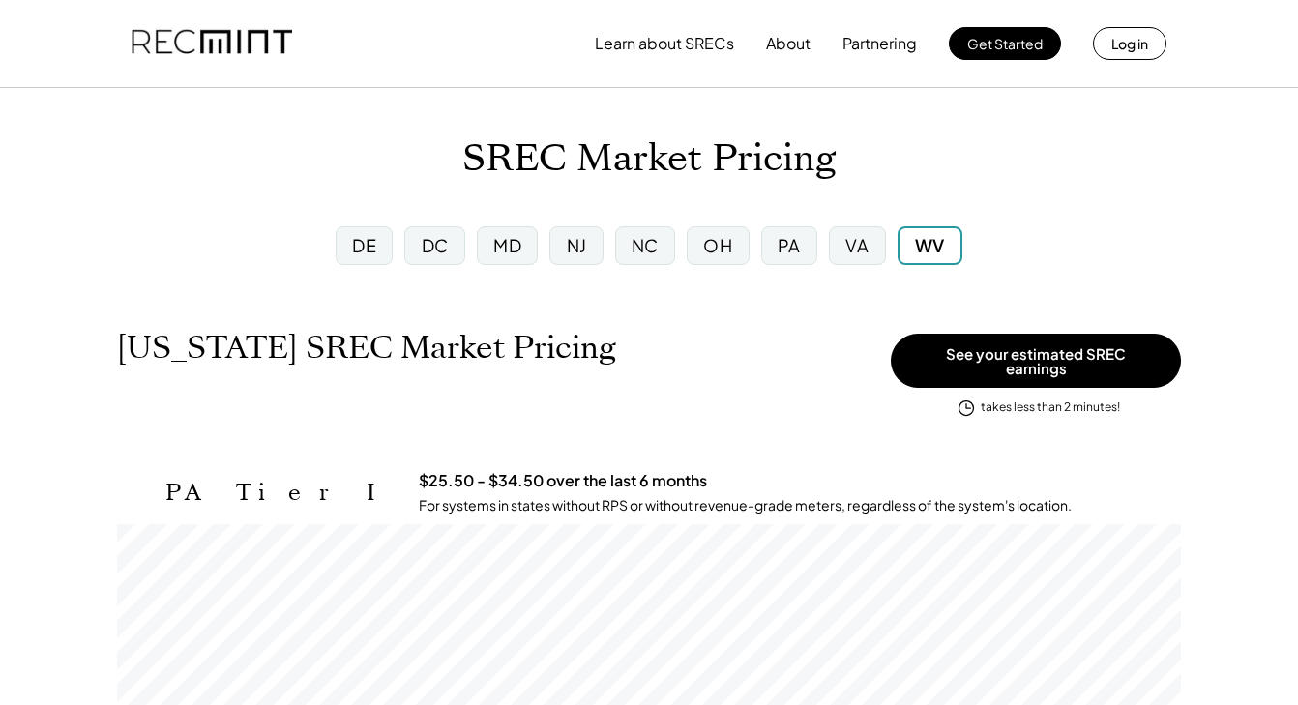
click at [373, 251] on div "DE" at bounding box center [364, 245] width 24 height 24
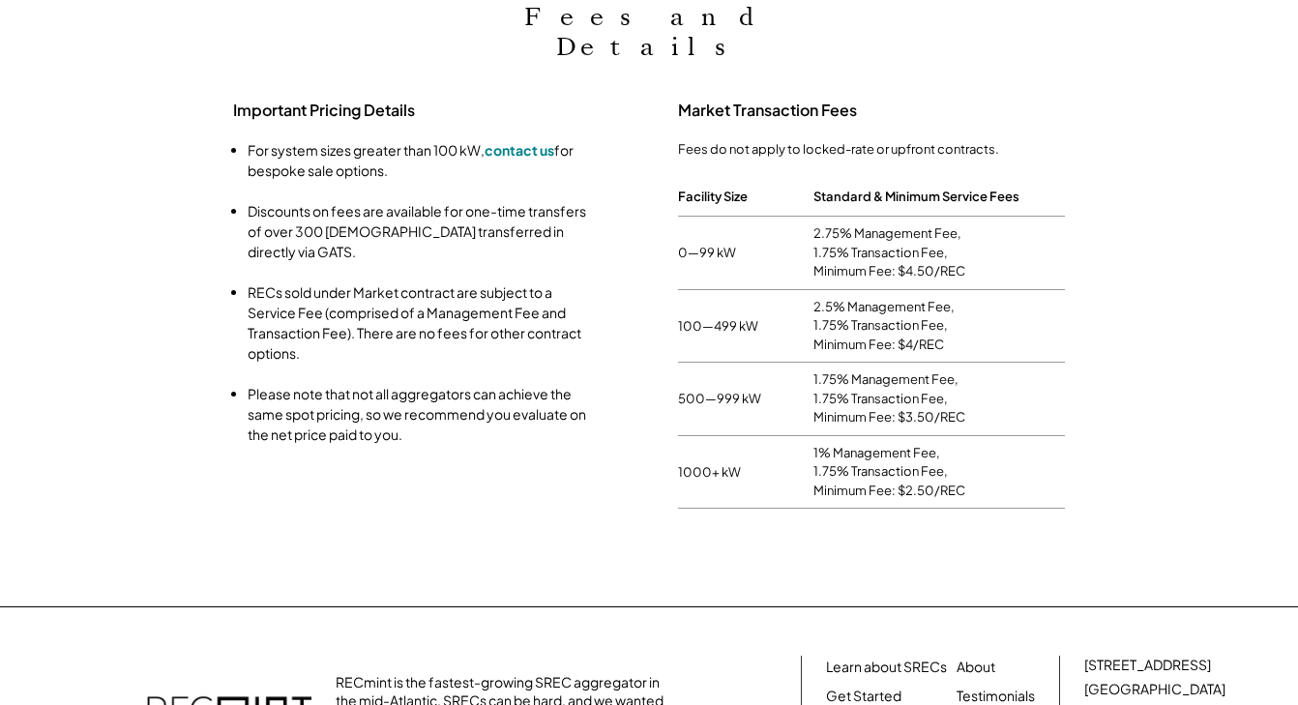
scroll to position [1741, 0]
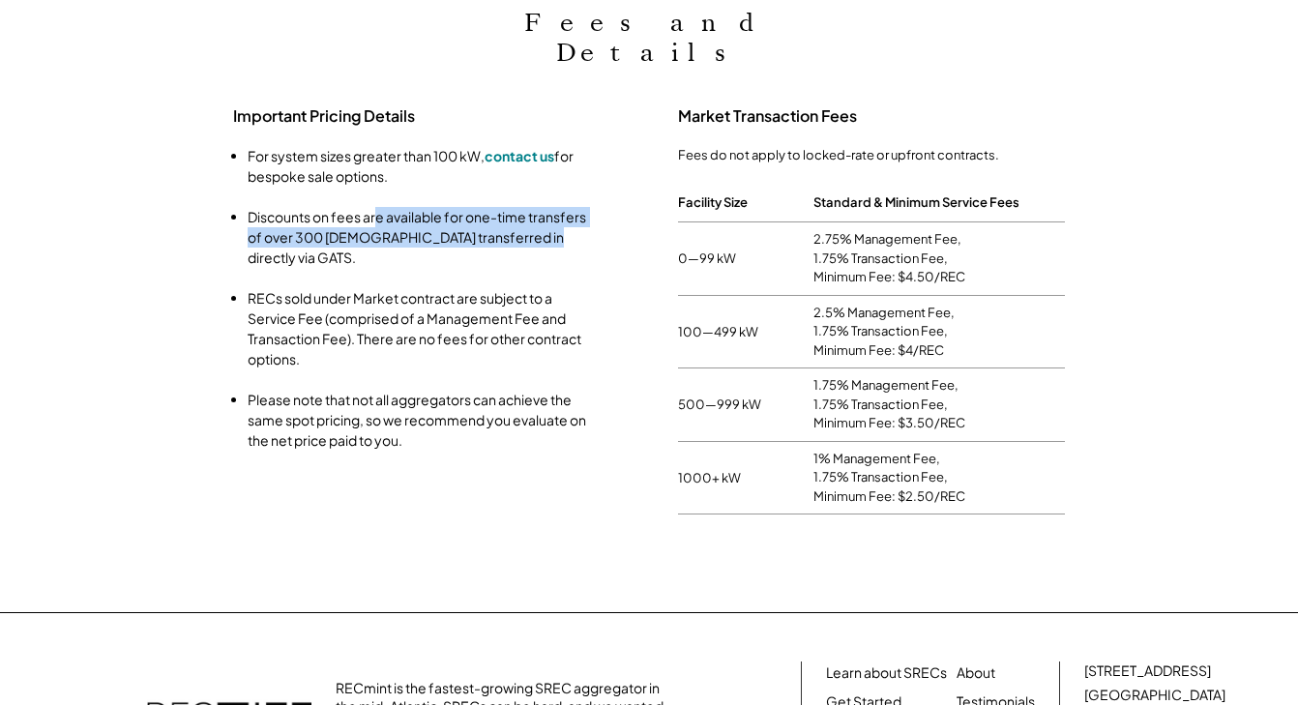
drag, startPoint x: 380, startPoint y: 172, endPoint x: 527, endPoint y: 201, distance: 149.8
click at [527, 207] on li "Discounts on fees are available for one-time transfers of over 300 SRECs transf…" at bounding box center [422, 237] width 348 height 61
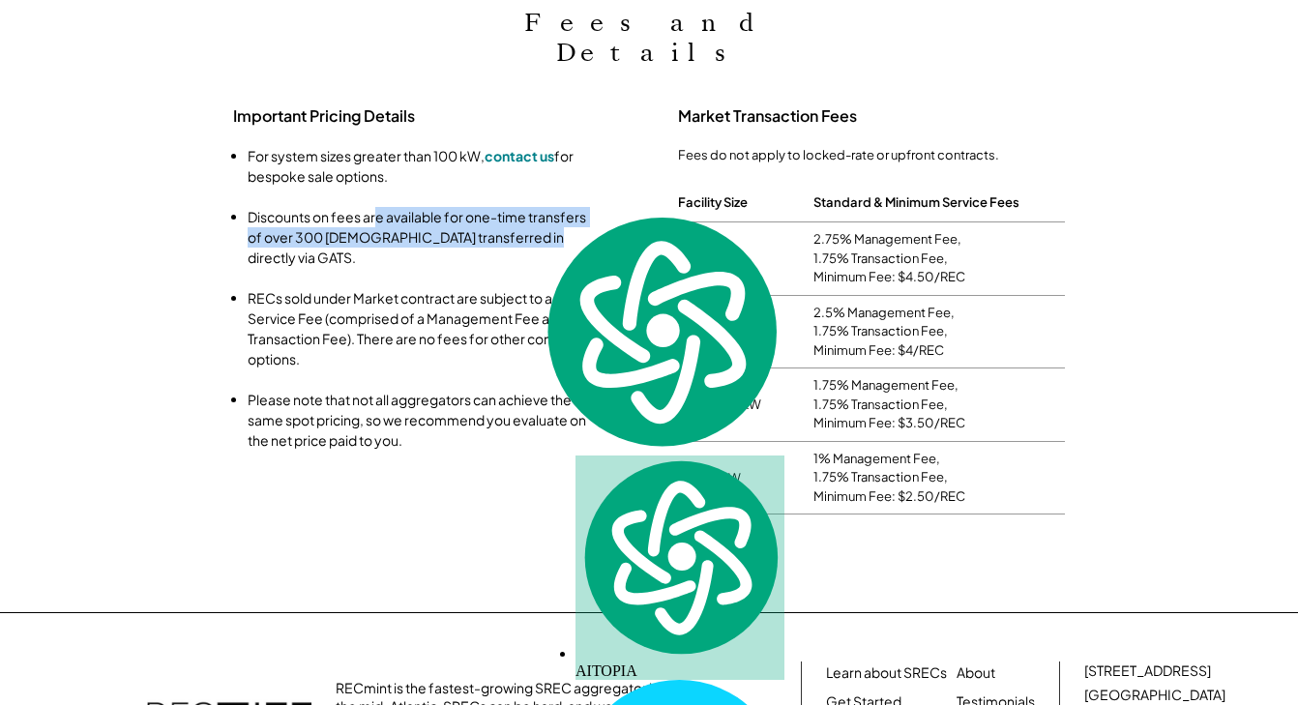
click at [527, 207] on li "Discounts on fees are available for one-time transfers of over 300 SRECs transf…" at bounding box center [422, 237] width 348 height 61
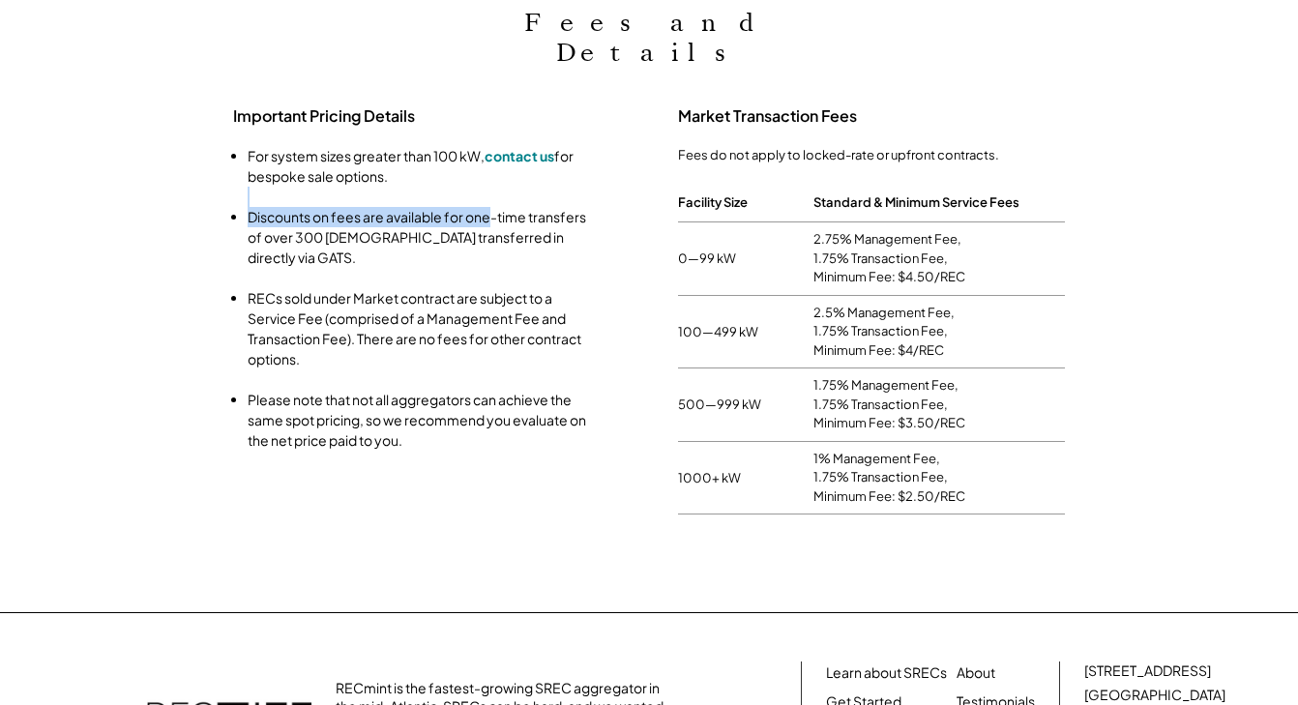
drag, startPoint x: 302, startPoint y: 161, endPoint x: 490, endPoint y: 182, distance: 189.8
click at [490, 182] on ul "For system sizes greater than 100 kW, contact us for bespoke sale options. Disc…" at bounding box center [402, 298] width 387 height 305
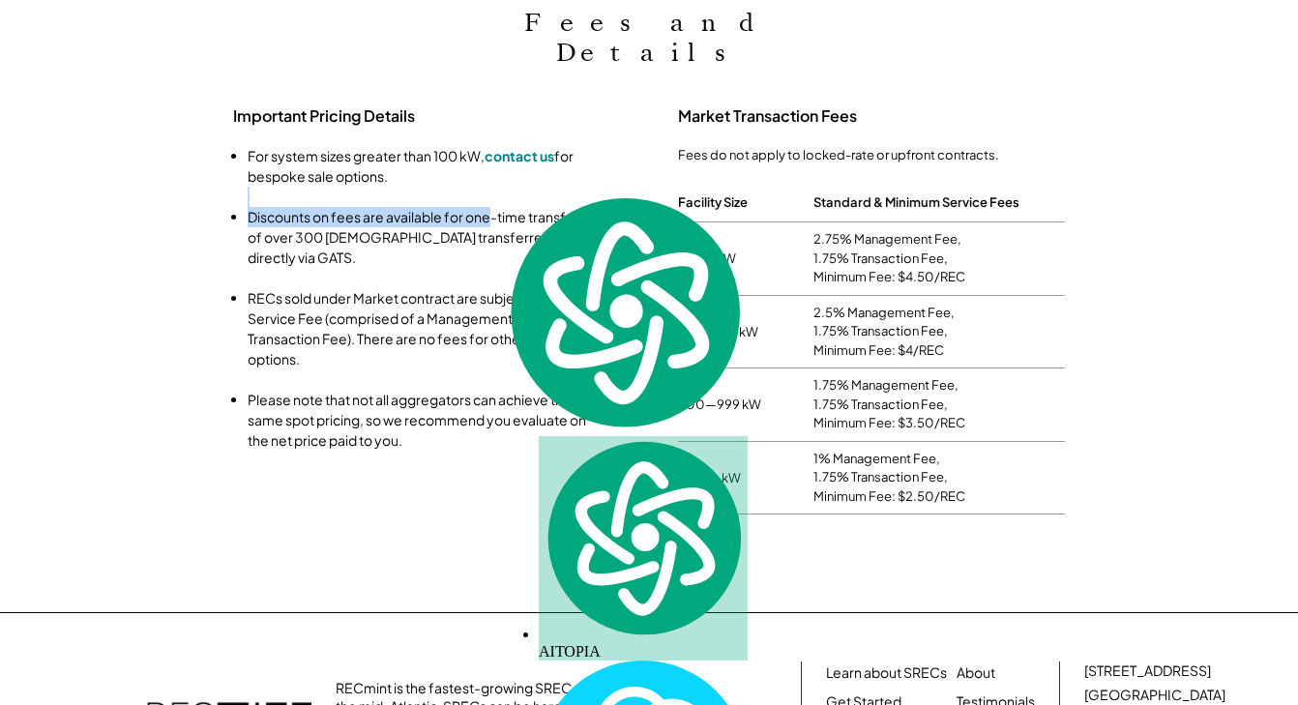
click at [490, 207] on li "Discounts on fees are available for one-time transfers of over 300 SRECs transf…" at bounding box center [422, 237] width 348 height 61
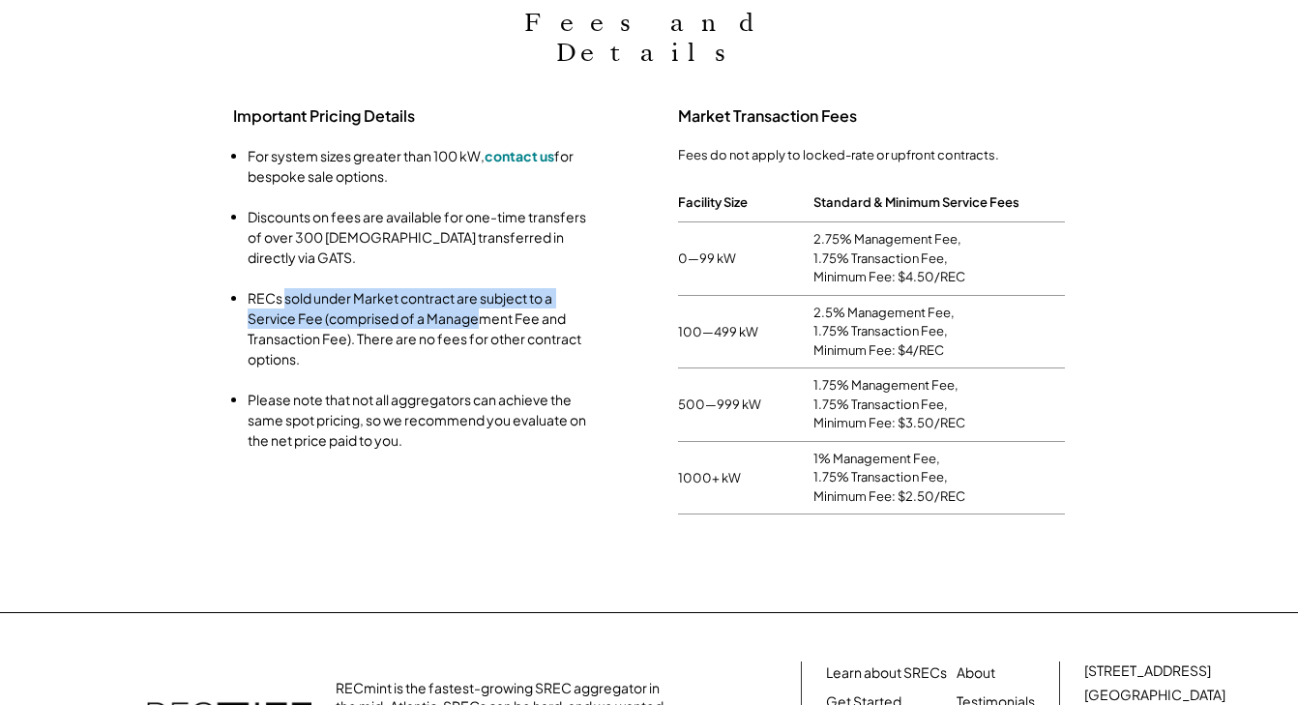
drag, startPoint x: 284, startPoint y: 244, endPoint x: 476, endPoint y: 248, distance: 191.5
click at [476, 288] on li "RECs sold under Market contract are subject to a Service Fee (comprised of a Ma…" at bounding box center [422, 328] width 348 height 81
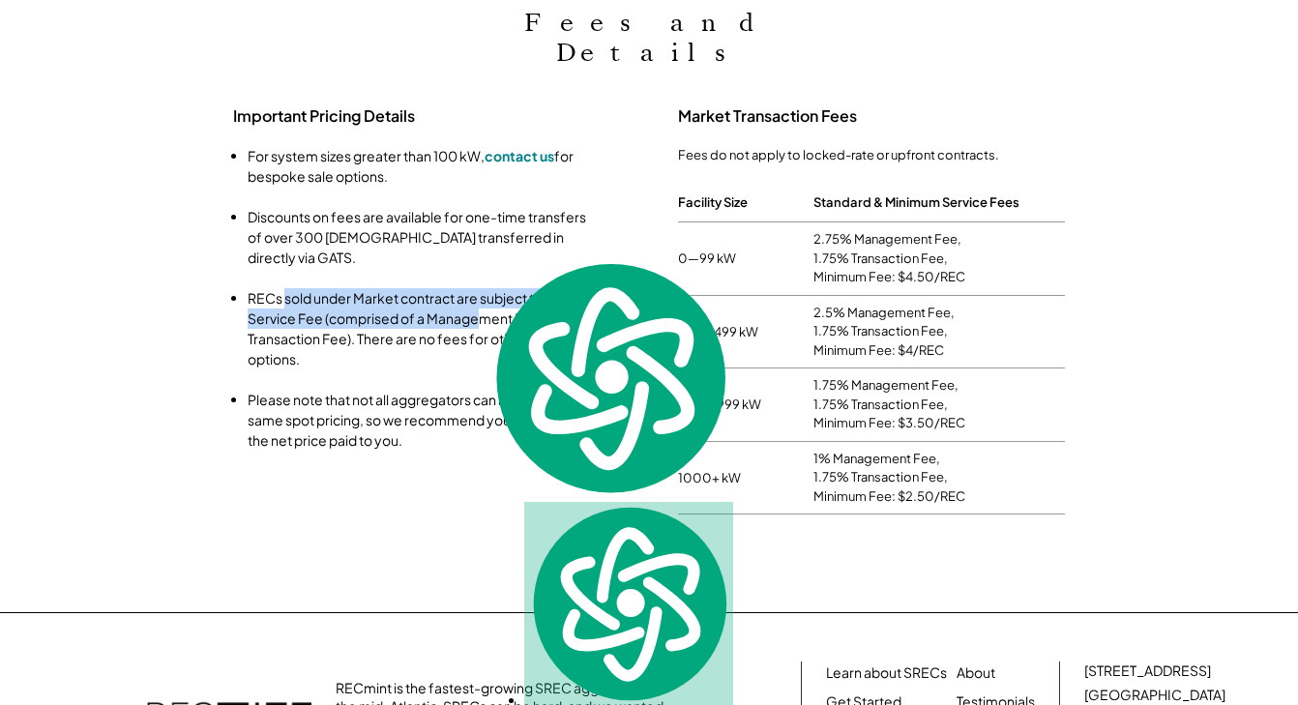
click at [476, 288] on li "RECs sold under Market contract are subject to a Service Fee (comprised of a Ma…" at bounding box center [422, 328] width 348 height 81
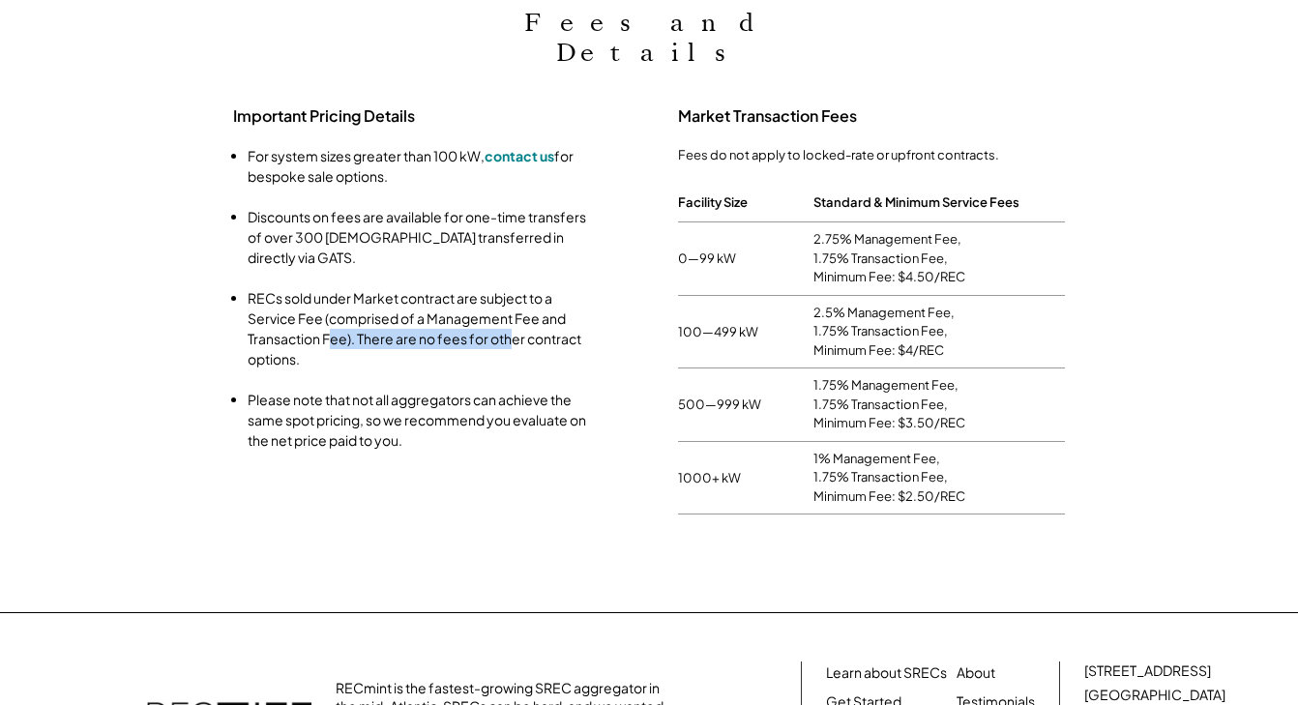
drag, startPoint x: 332, startPoint y: 275, endPoint x: 512, endPoint y: 275, distance: 179.9
click at [512, 288] on li "RECs sold under Market contract are subject to a Service Fee (comprised of a Ma…" at bounding box center [422, 328] width 348 height 81
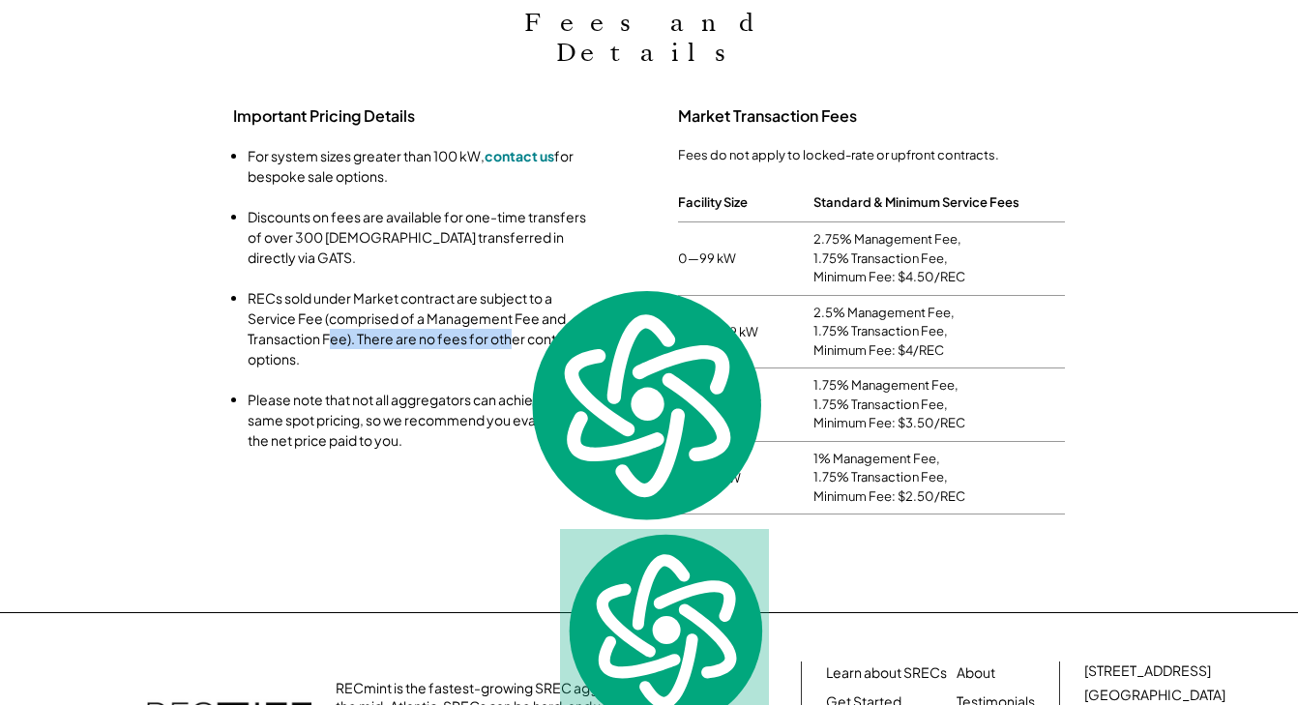
click at [512, 288] on li "RECs sold under Market contract are subject to a Service Fee (comprised of a Ma…" at bounding box center [422, 328] width 348 height 81
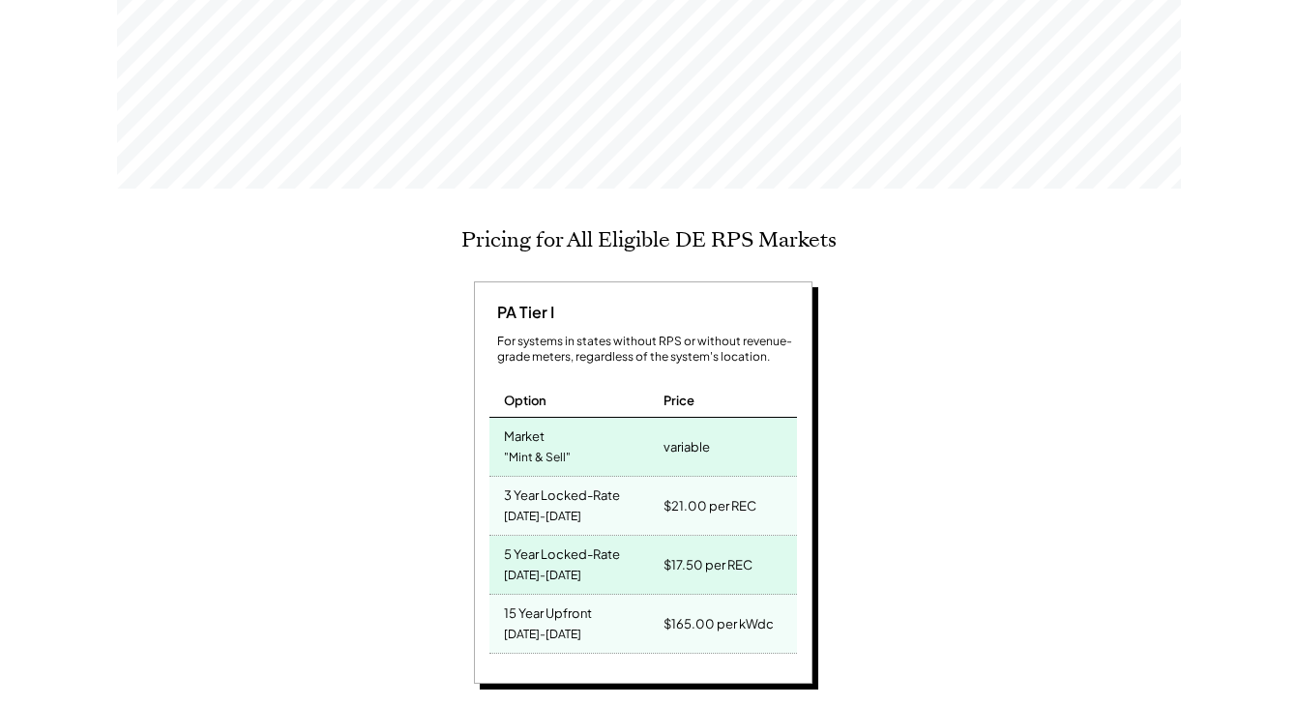
scroll to position [0, 0]
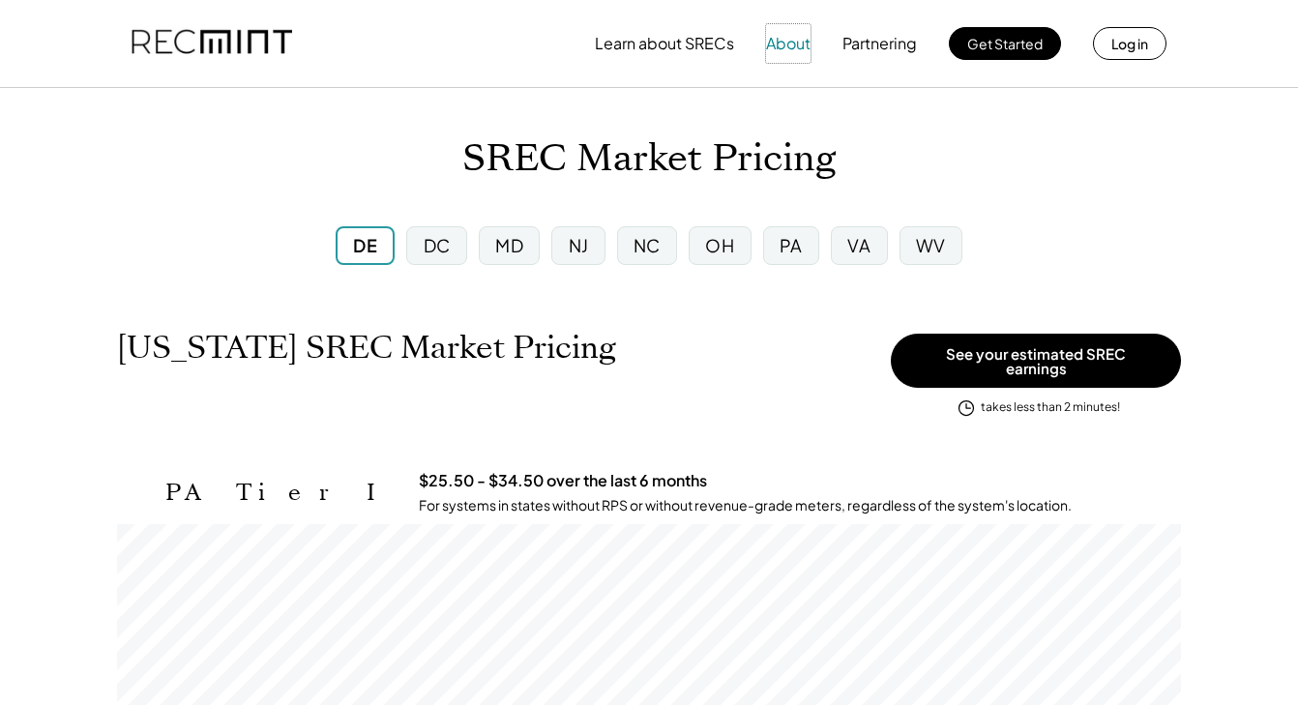
click at [795, 44] on button "About" at bounding box center [788, 43] width 44 height 39
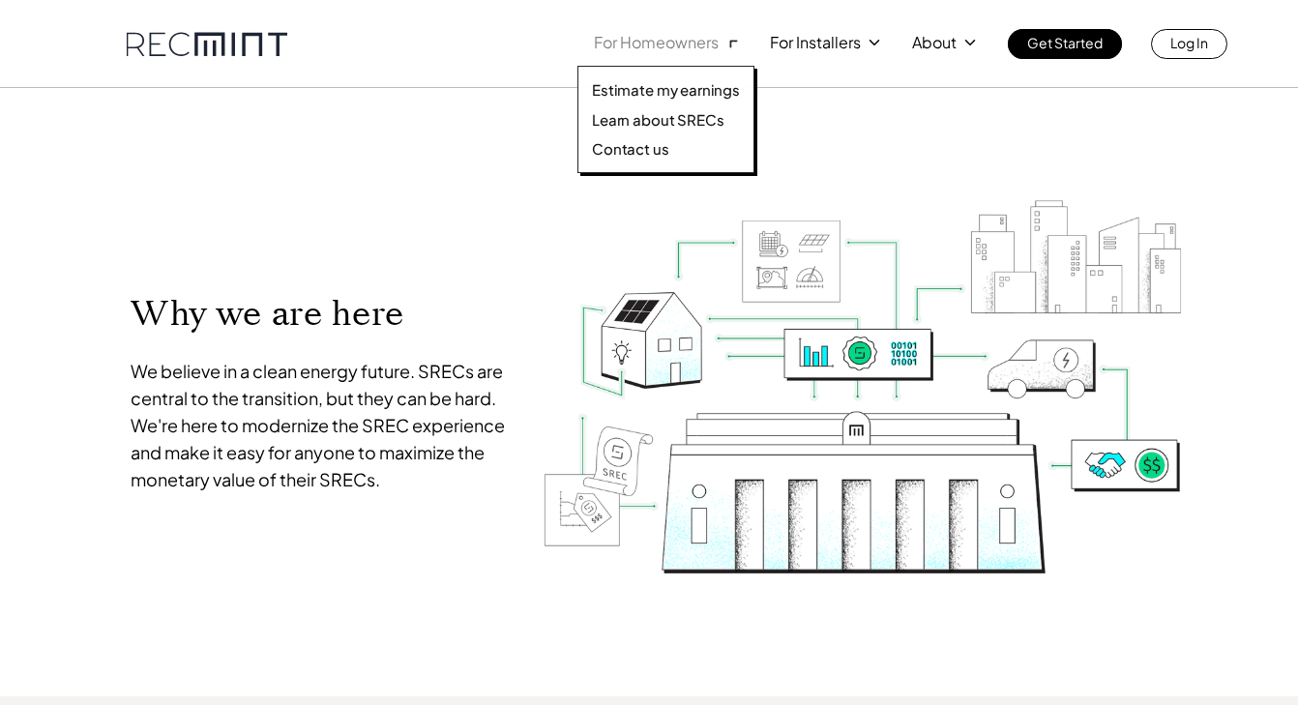
click at [680, 41] on p "For Homeowners" at bounding box center [656, 42] width 125 height 27
